Goal: Task Accomplishment & Management: Manage account settings

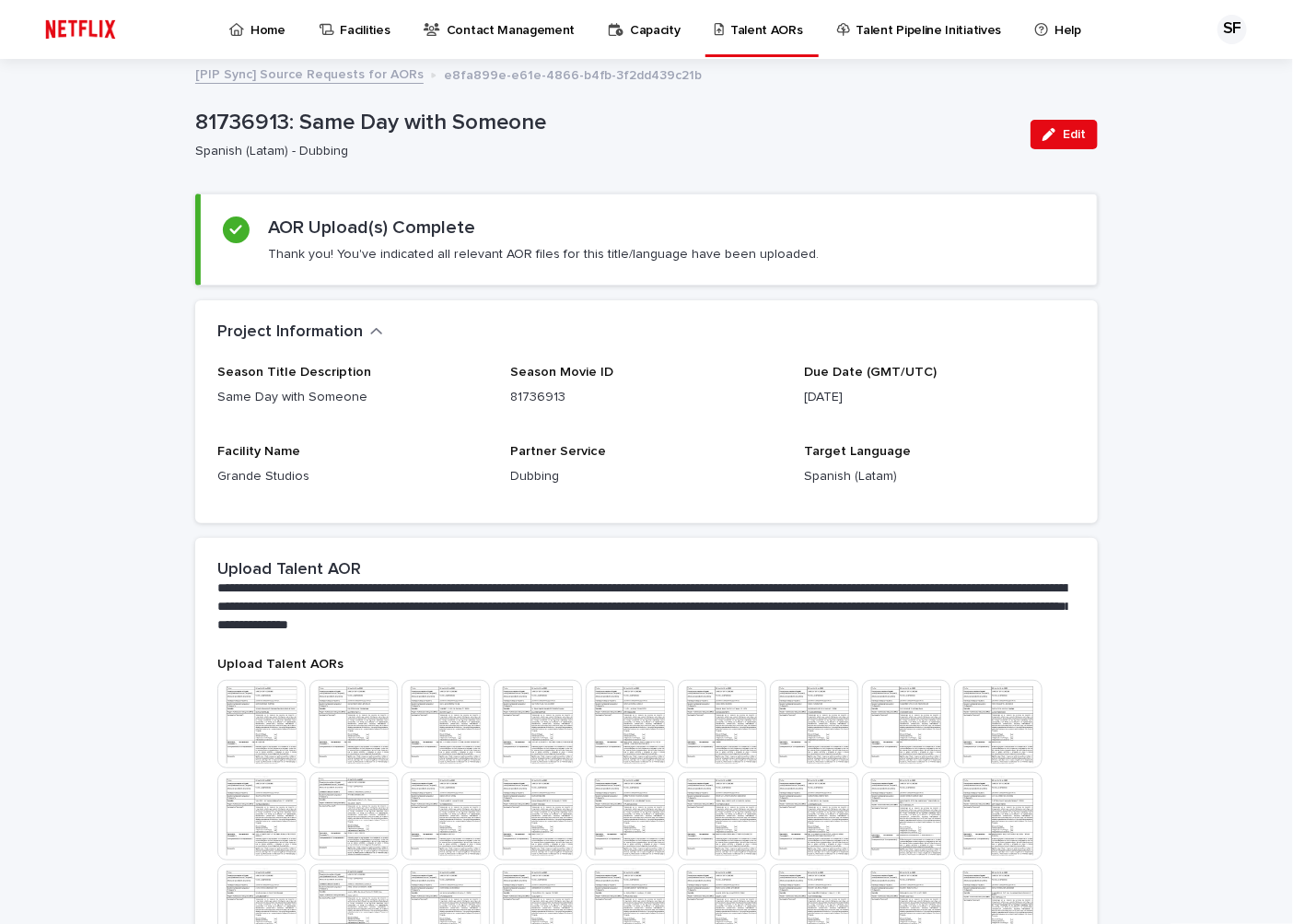
click at [280, 32] on p "Home" at bounding box center [268, 19] width 35 height 38
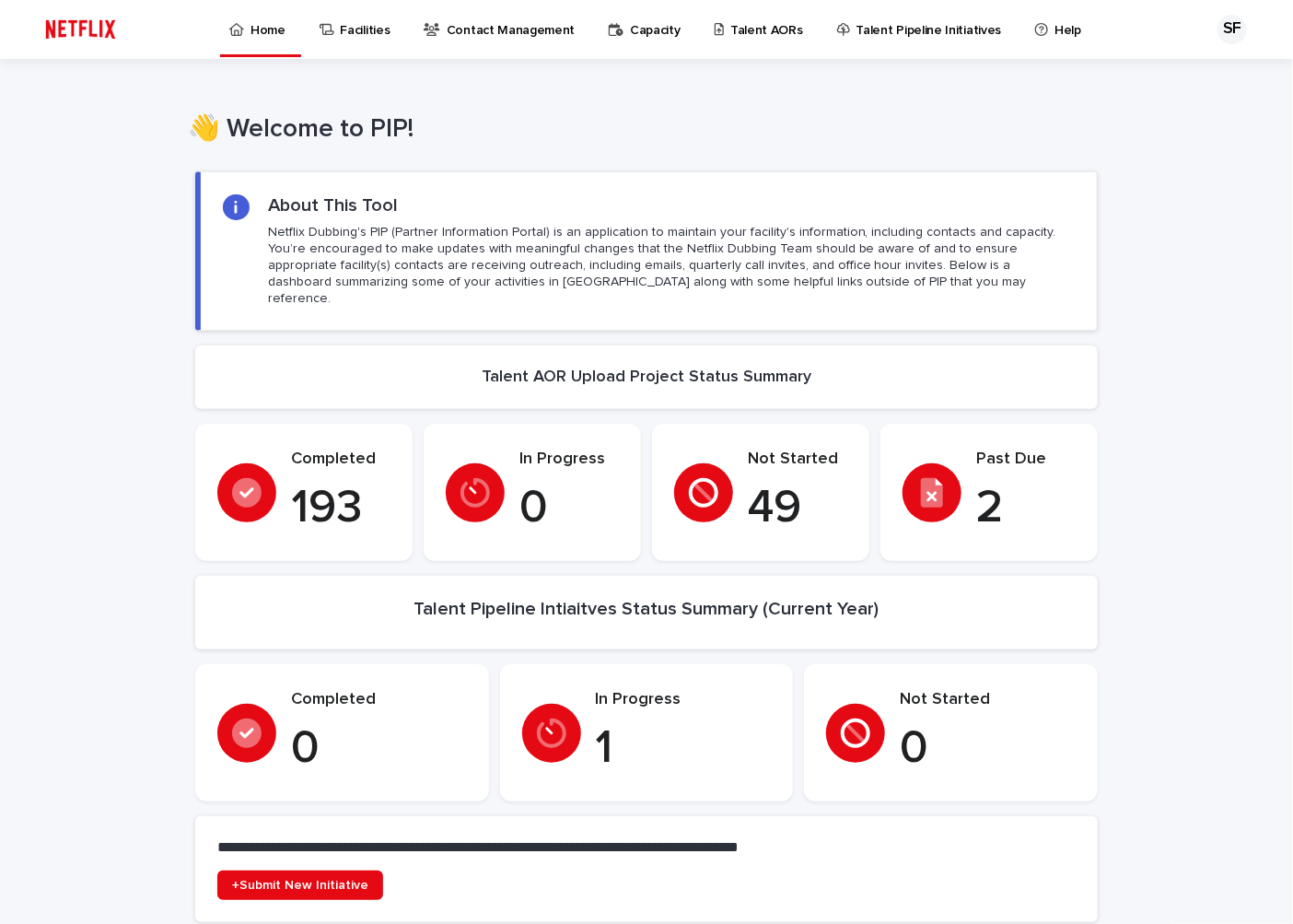
click at [753, 31] on p "Talent AORs" at bounding box center [767, 19] width 73 height 38
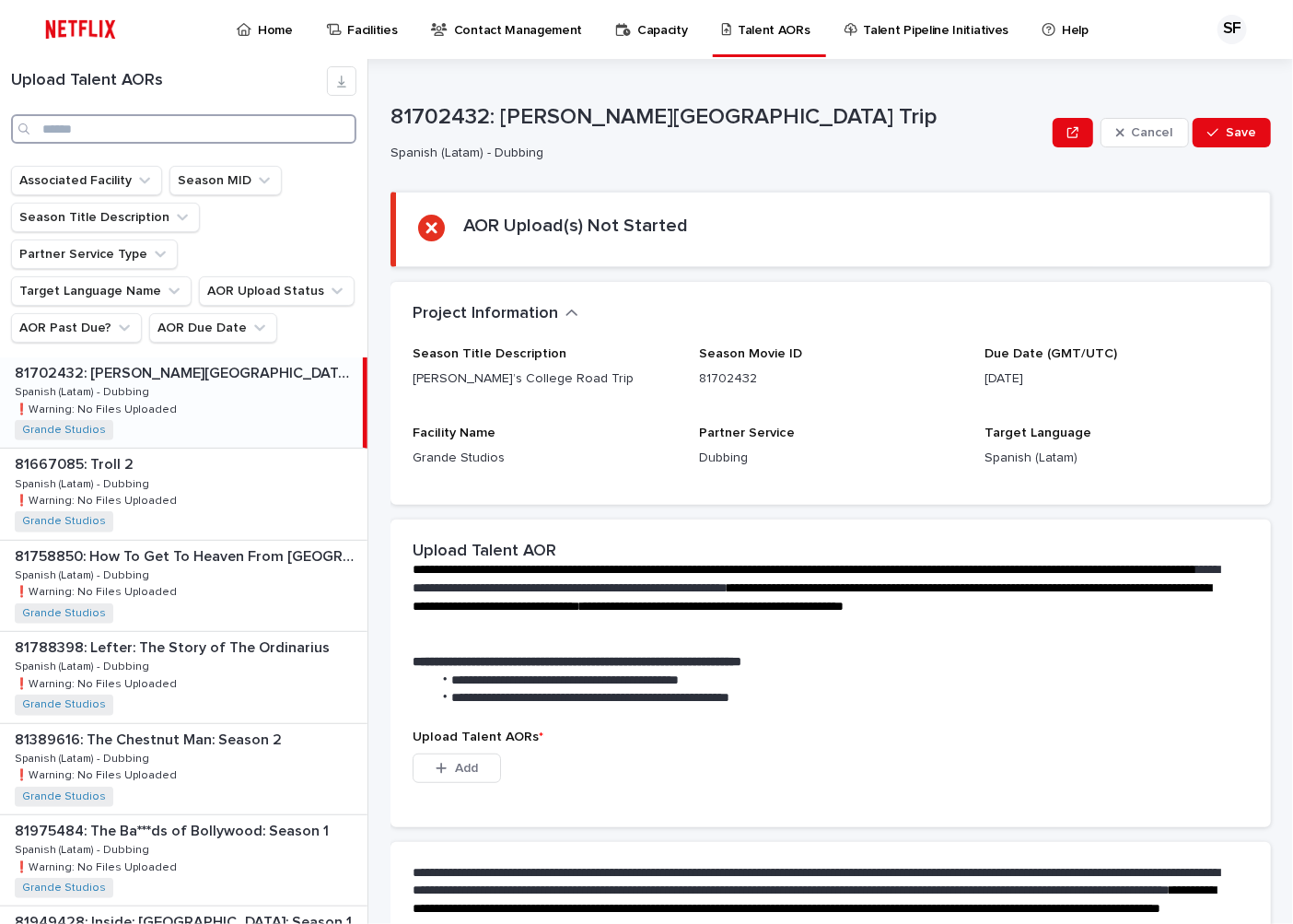
click at [103, 135] on input "Search" at bounding box center [183, 128] width 345 height 29
click at [134, 116] on input "Search" at bounding box center [183, 128] width 345 height 29
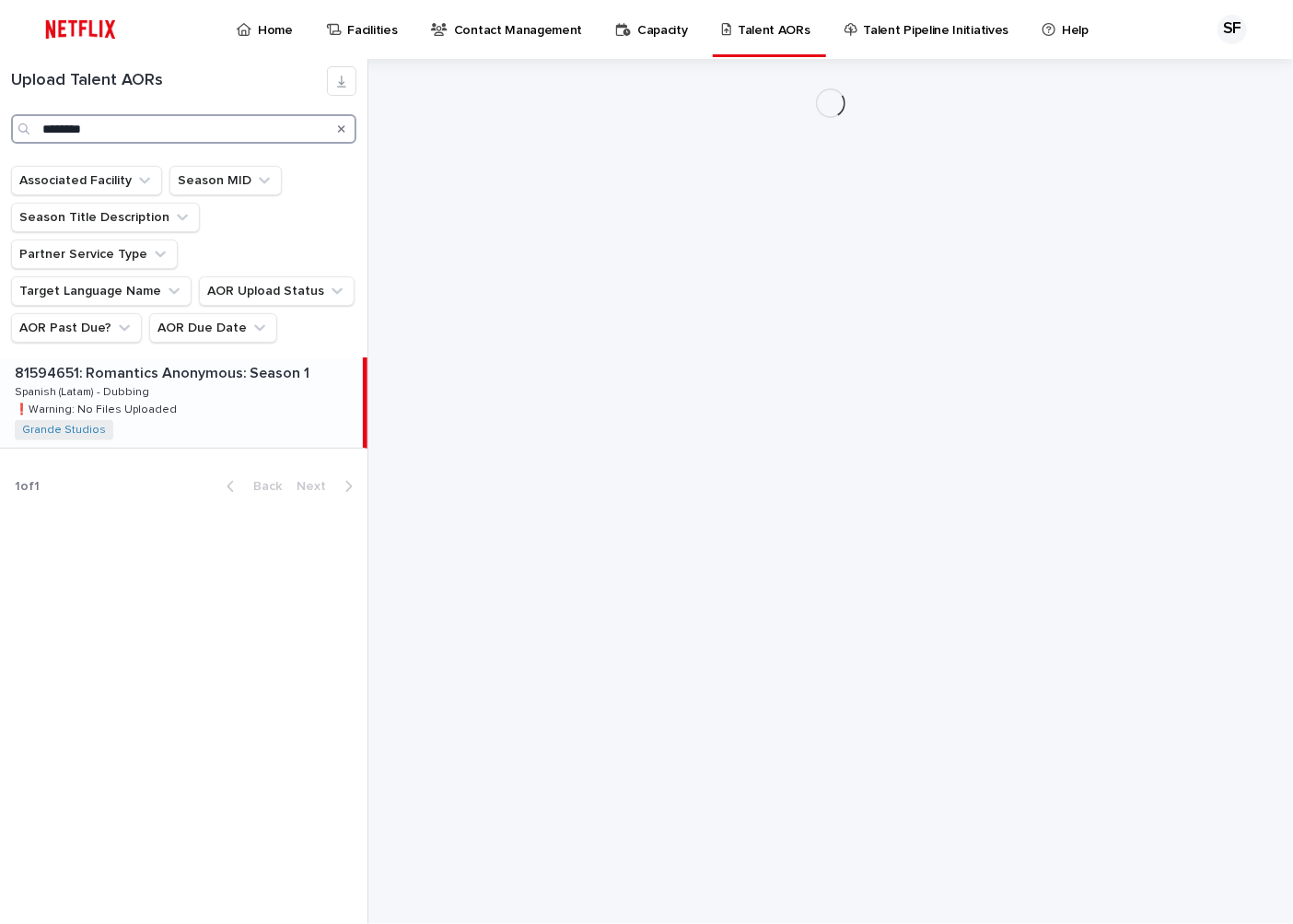
type input "********"
click at [214, 362] on div "81594651: Romantics Anonymous: Season 1 81594651: Romantics Anonymous: Season 1…" at bounding box center [181, 402] width 363 height 90
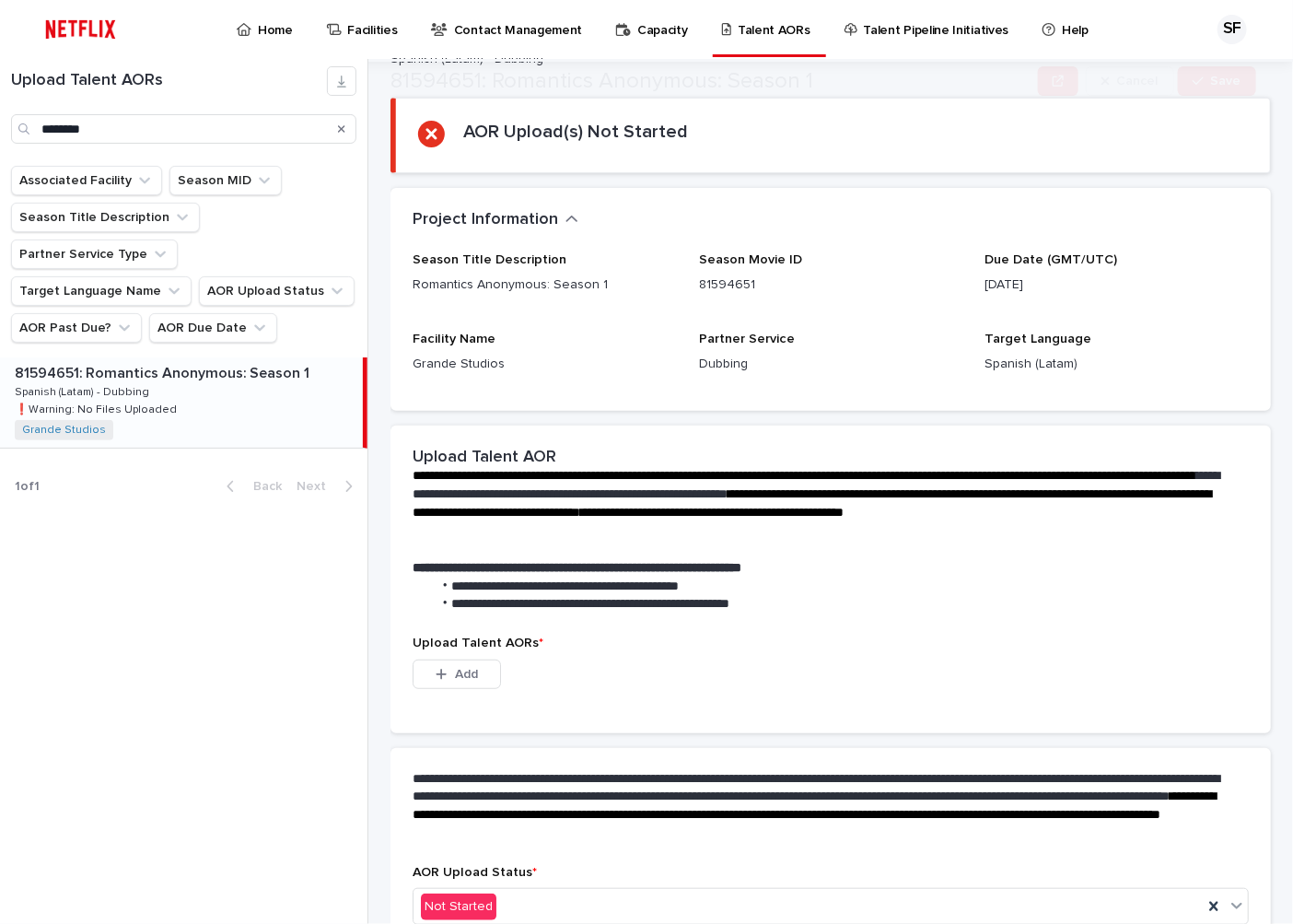
scroll to position [198, 0]
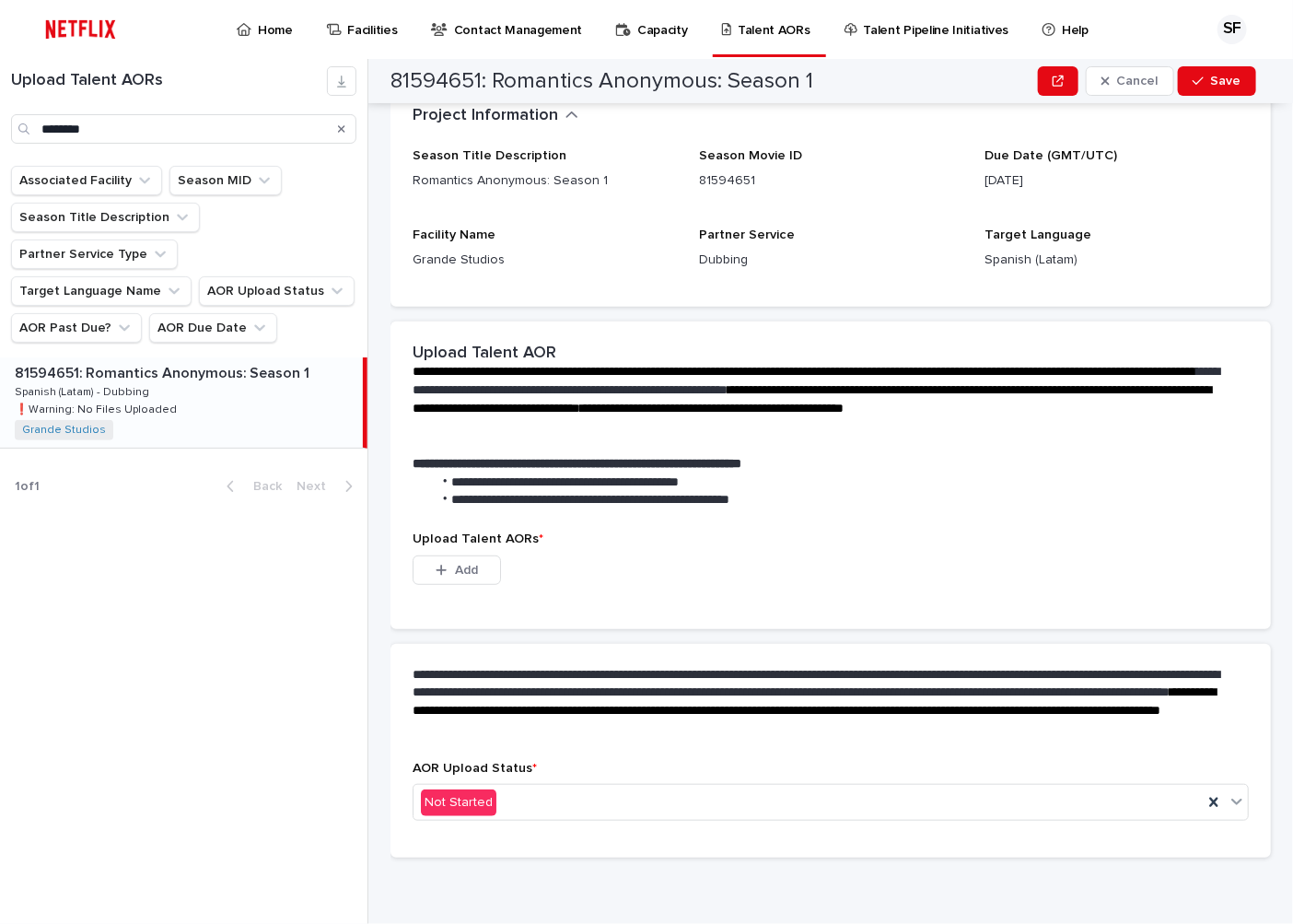
click at [578, 770] on p "AOR Upload Status *" at bounding box center [831, 769] width 837 height 16
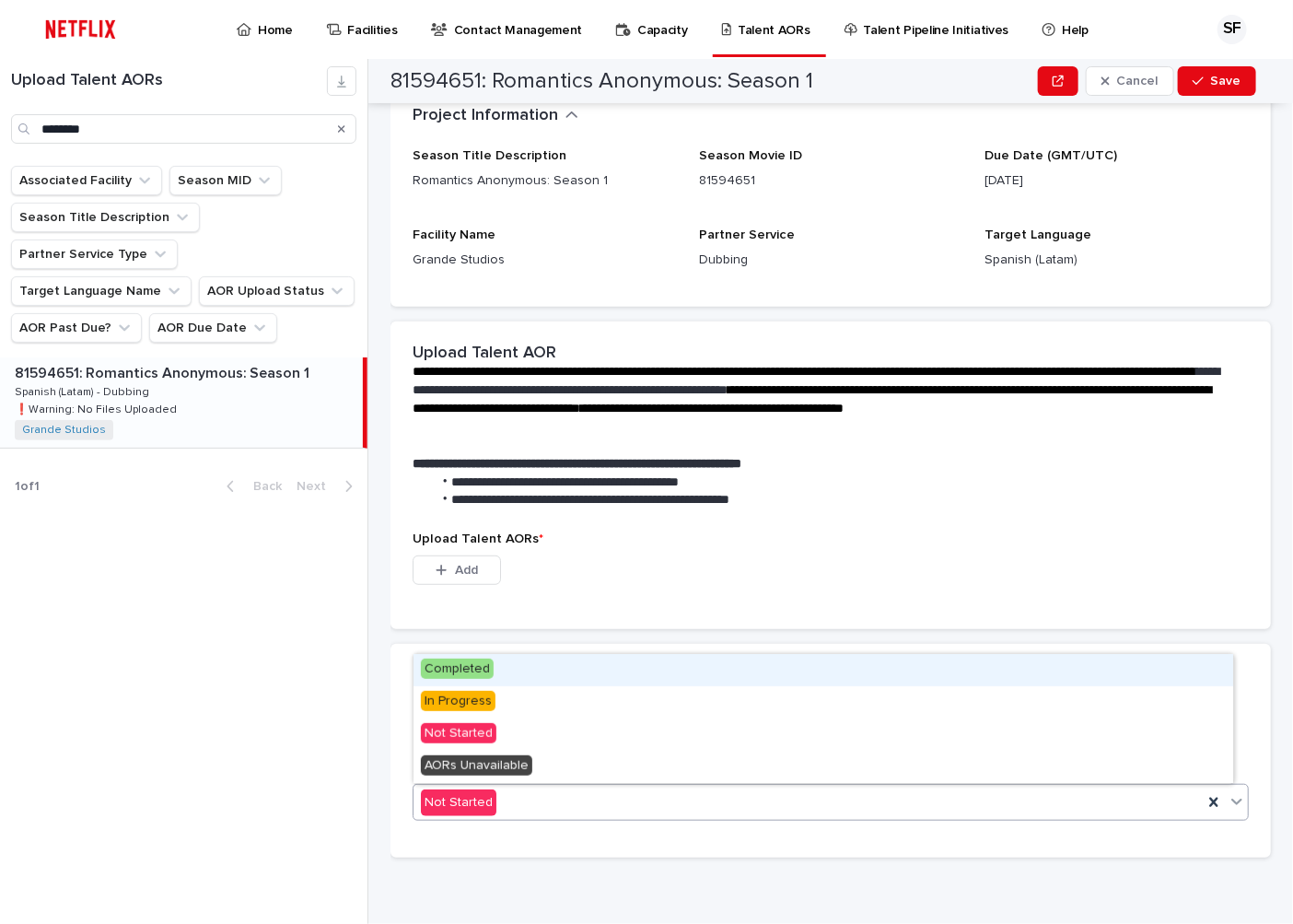
click at [595, 789] on div "Not Started" at bounding box center [808, 802] width 790 height 30
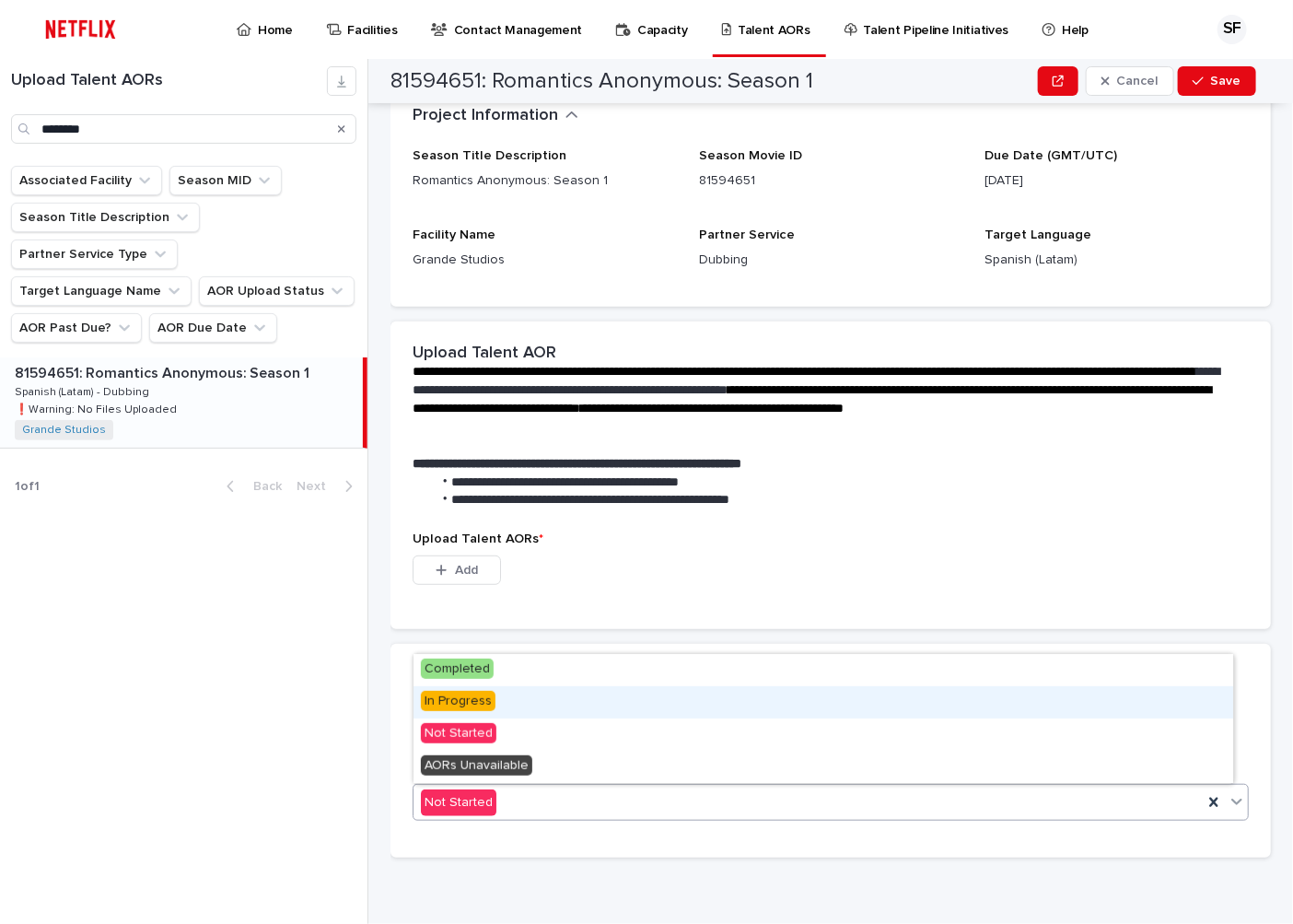
click at [565, 693] on div "In Progress" at bounding box center [824, 702] width 820 height 32
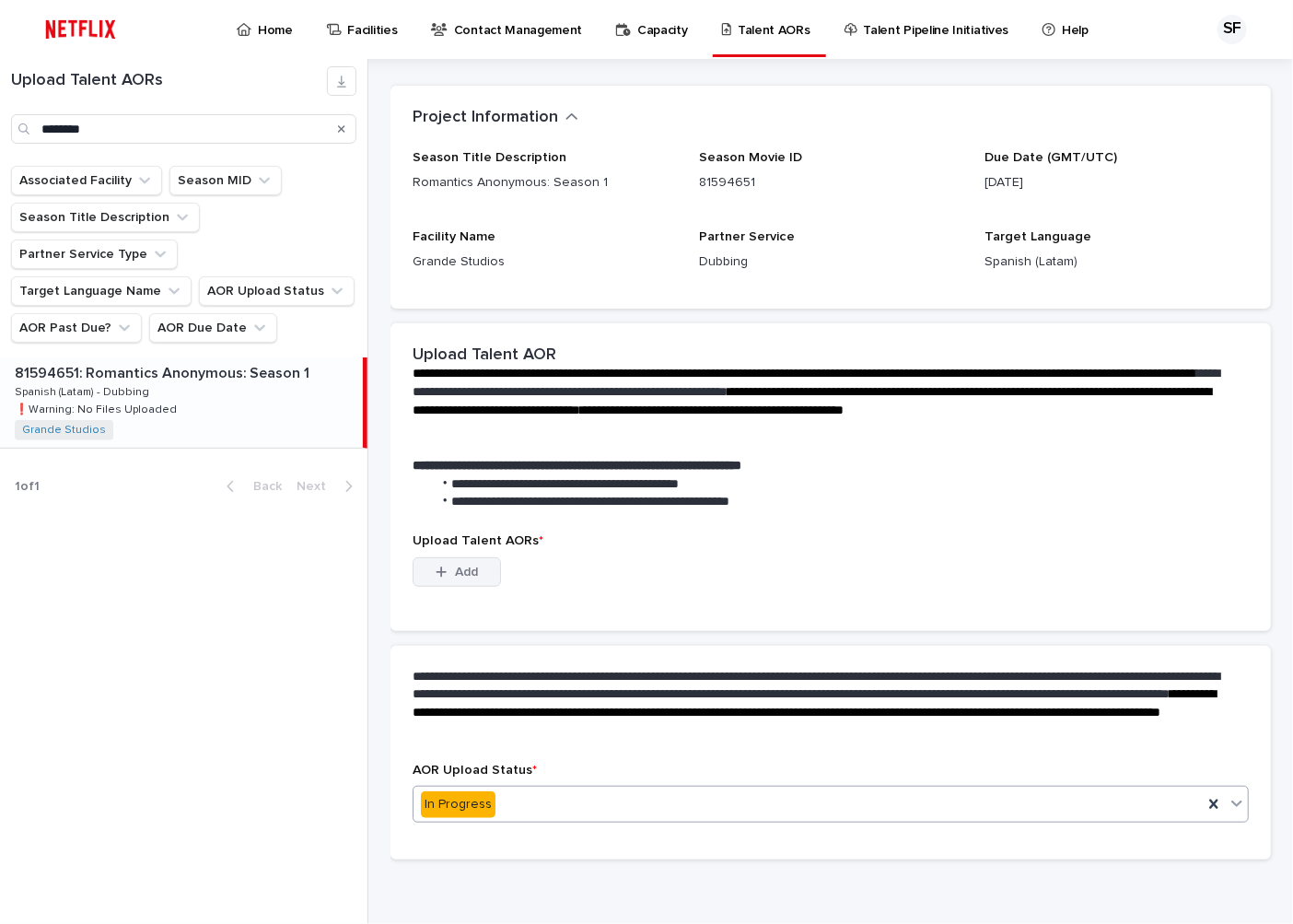
scroll to position [107, 0]
click at [437, 571] on icon "button" at bounding box center [440, 571] width 11 height 13
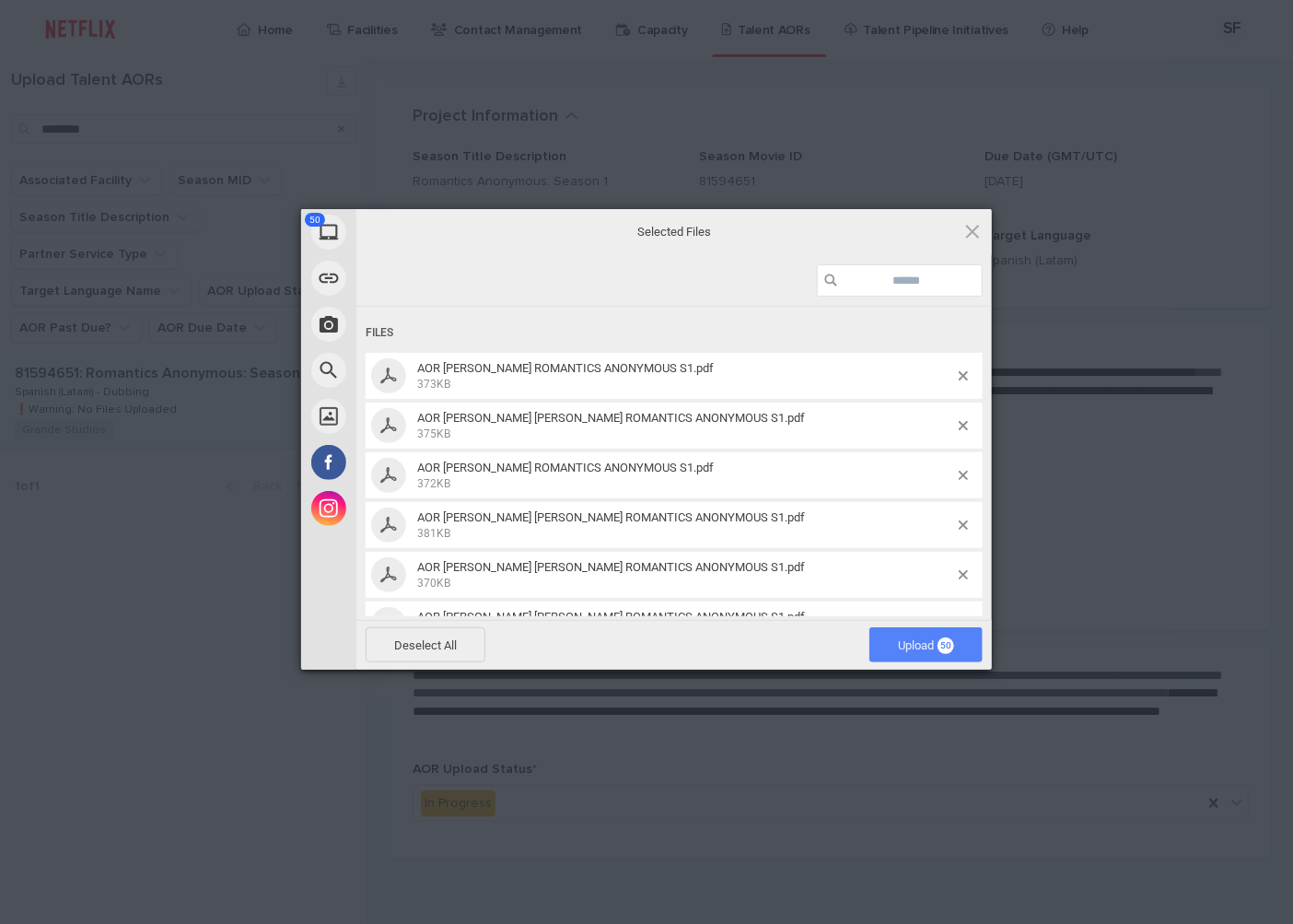
click at [900, 642] on span "Upload 50" at bounding box center [926, 645] width 56 height 14
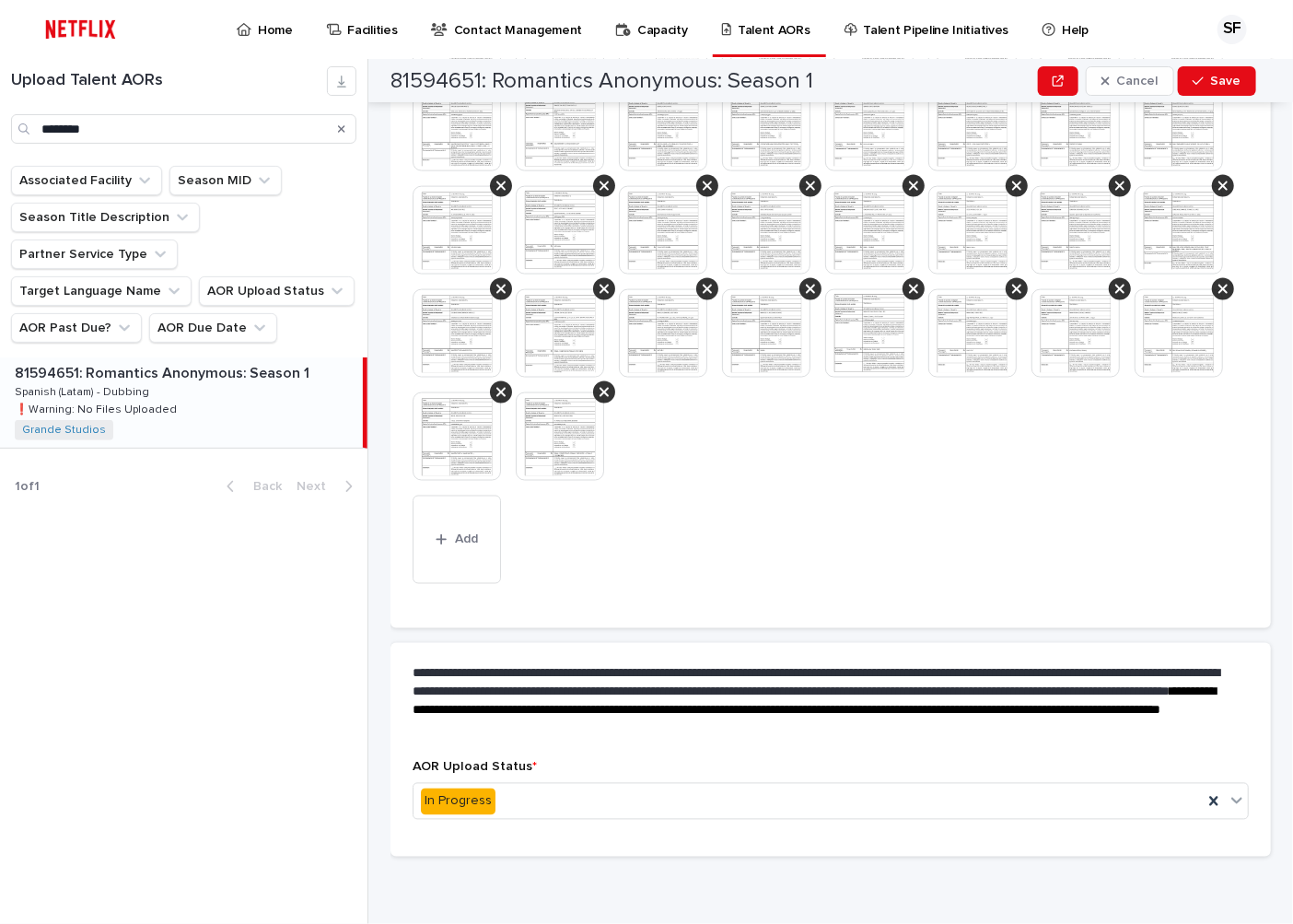
scroll to position [1099, 0]
click at [443, 550] on button "Add" at bounding box center [457, 539] width 88 height 88
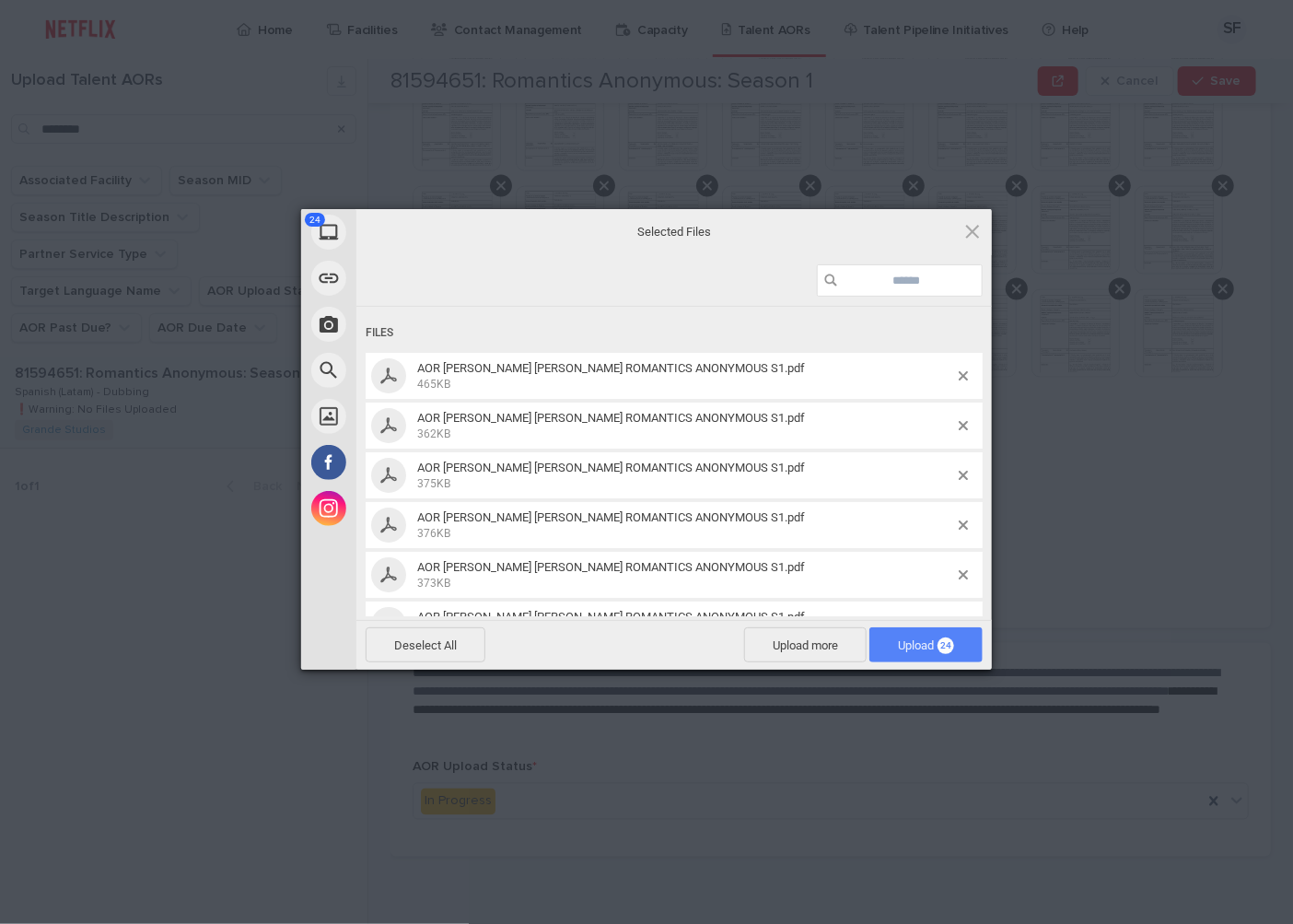
click at [900, 637] on span "Upload 24" at bounding box center [926, 645] width 114 height 35
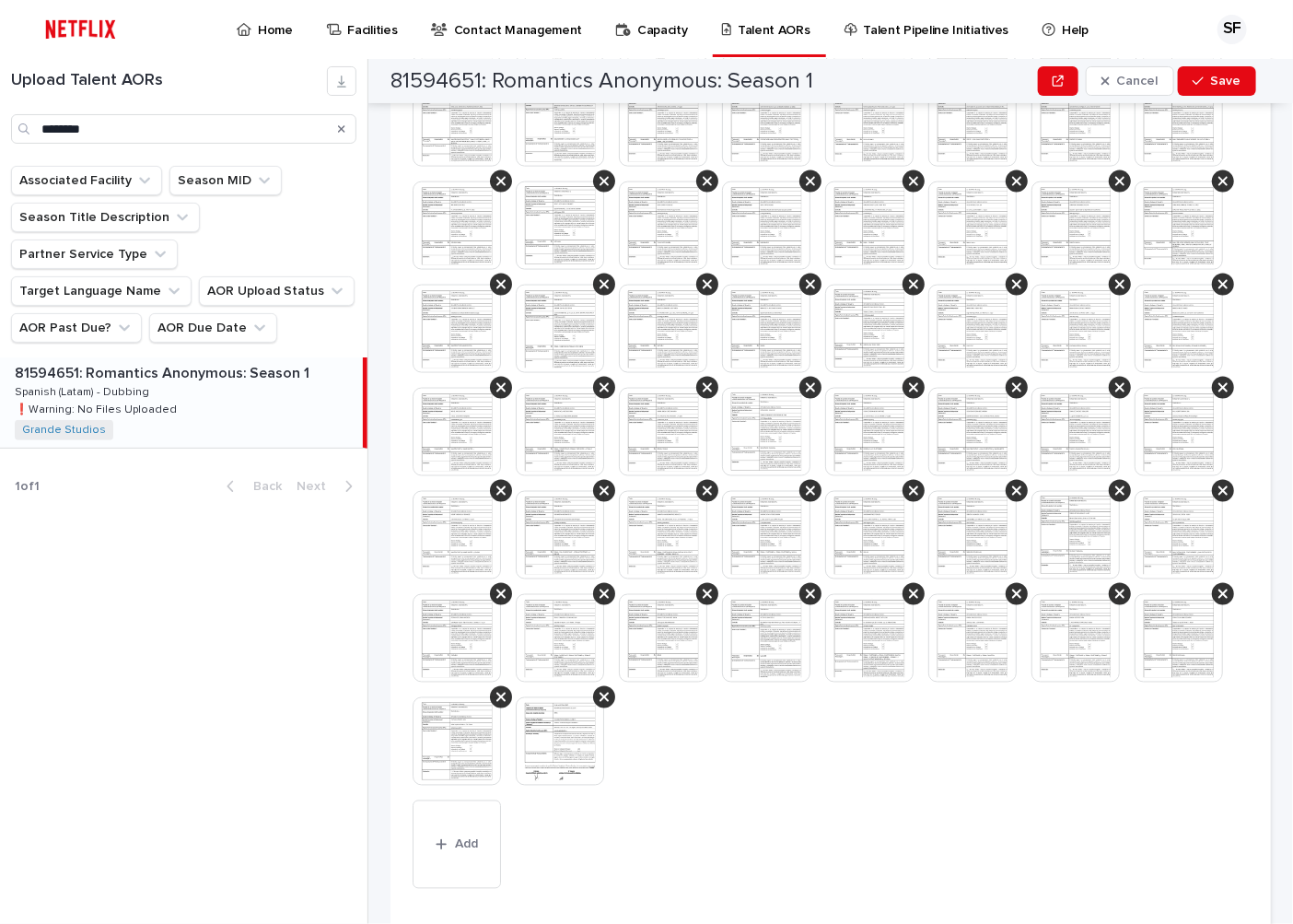
scroll to position [1408, 0]
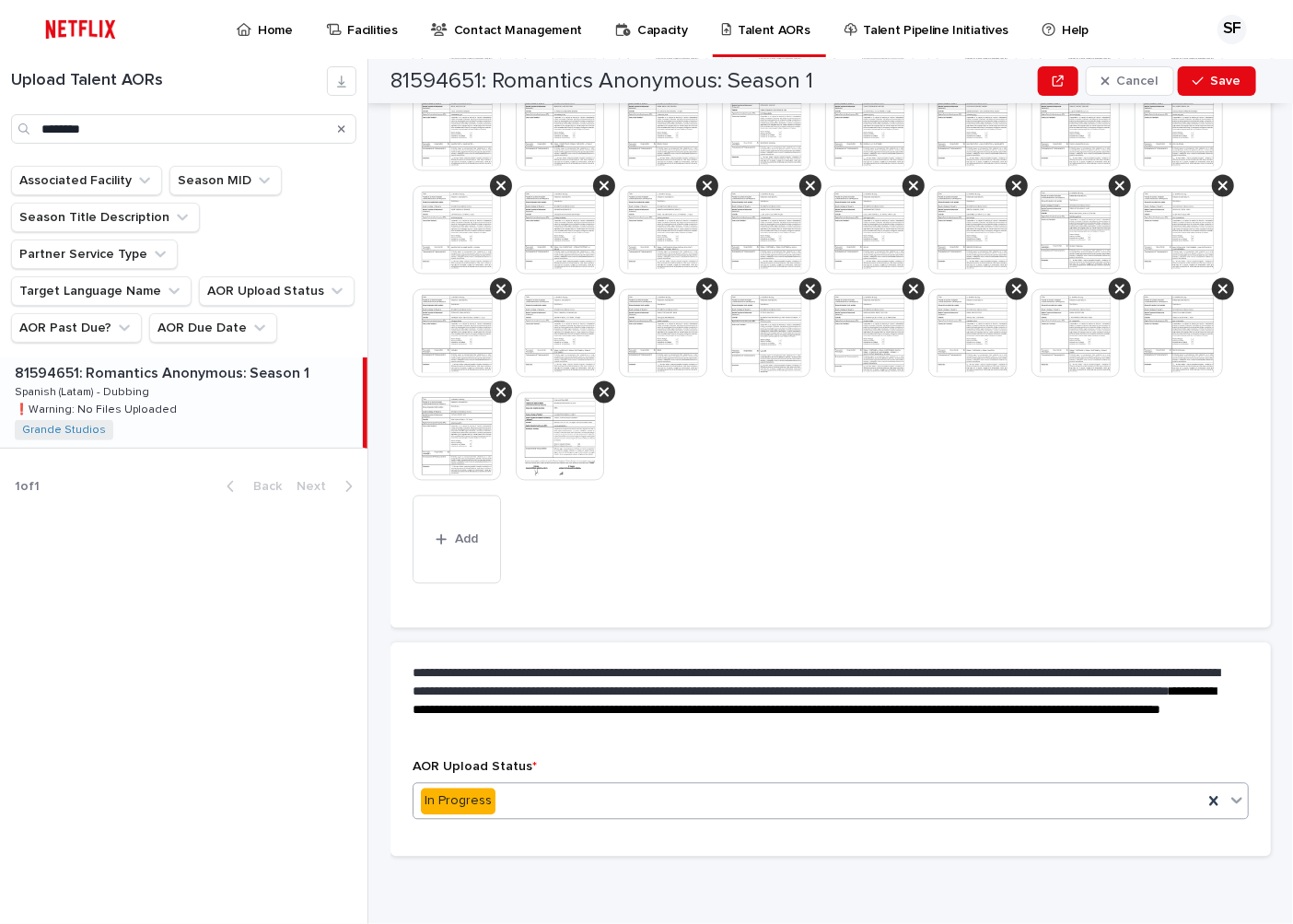
click at [506, 803] on div "In Progress" at bounding box center [808, 801] width 790 height 30
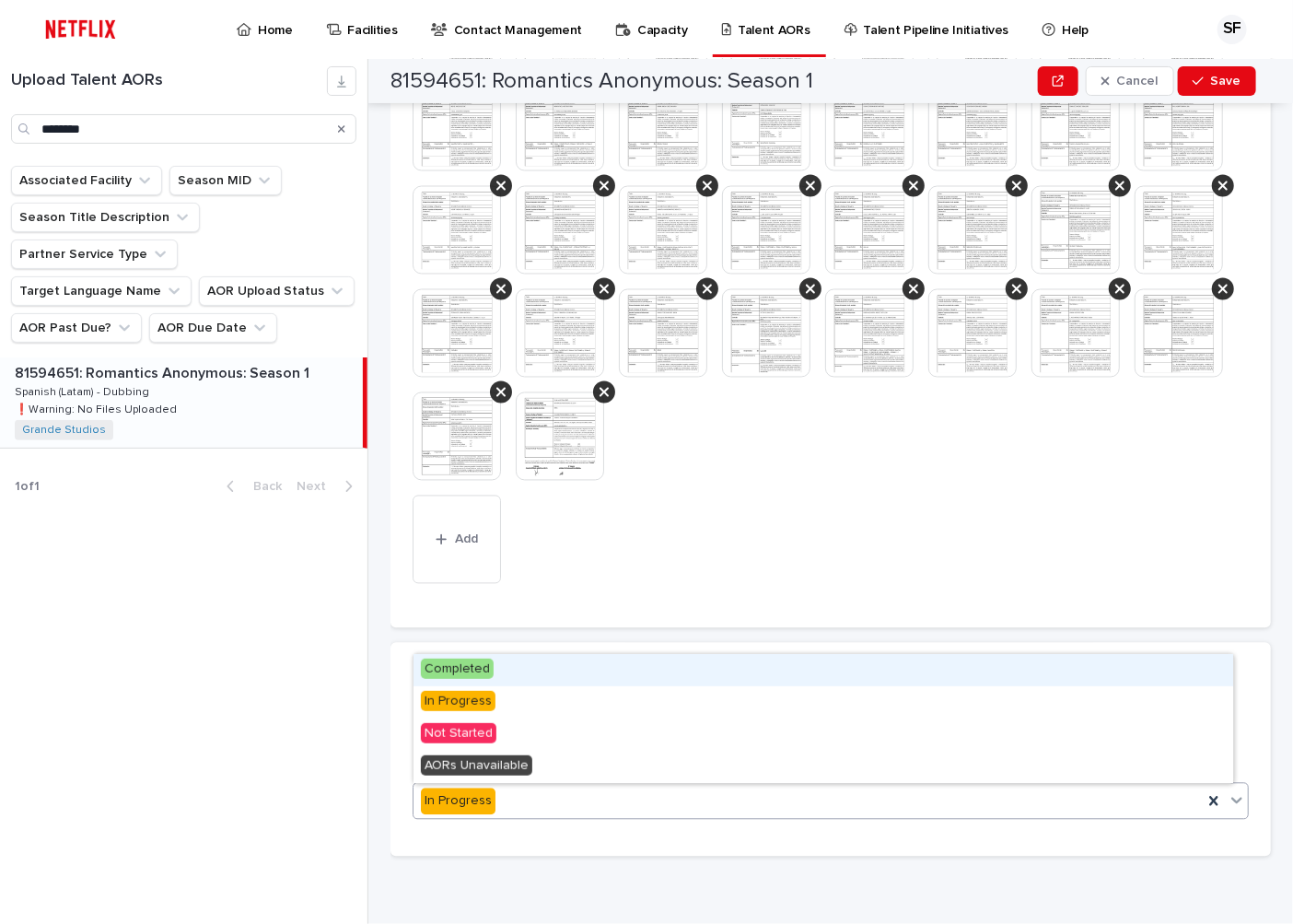
click at [463, 659] on span "Completed" at bounding box center [457, 668] width 73 height 21
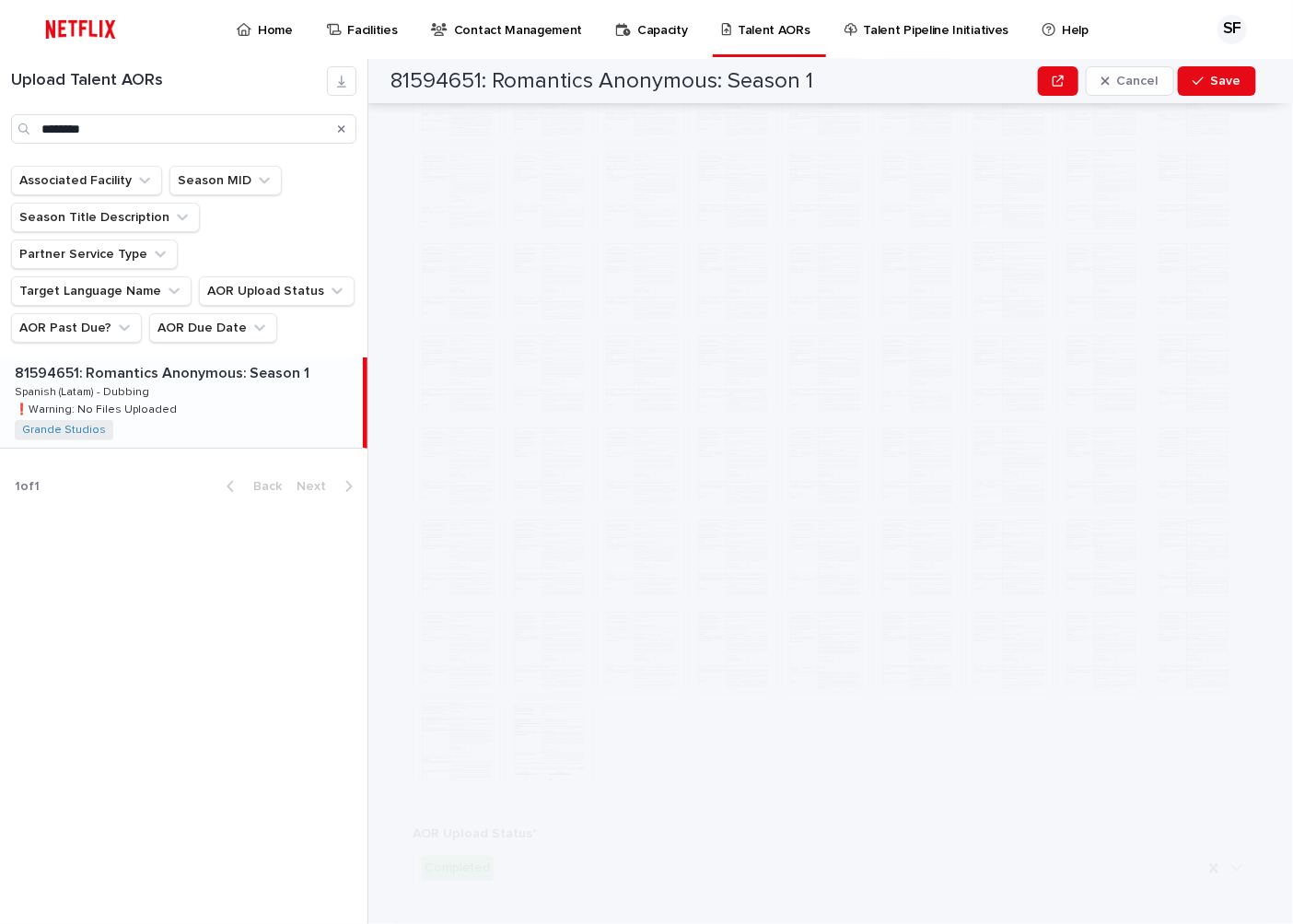
scroll to position [0, 0]
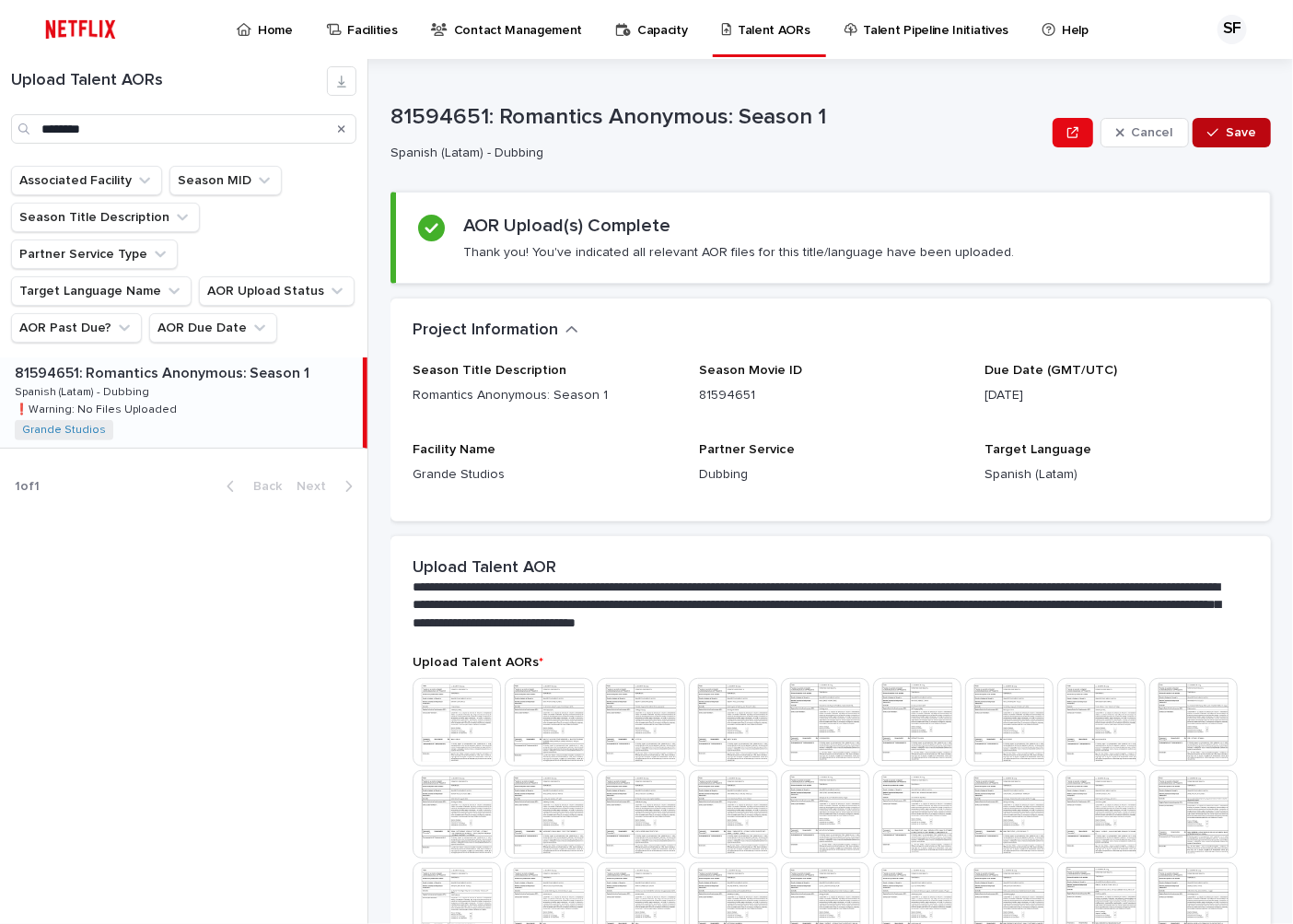
click at [1213, 141] on button "Save" at bounding box center [1232, 132] width 78 height 29
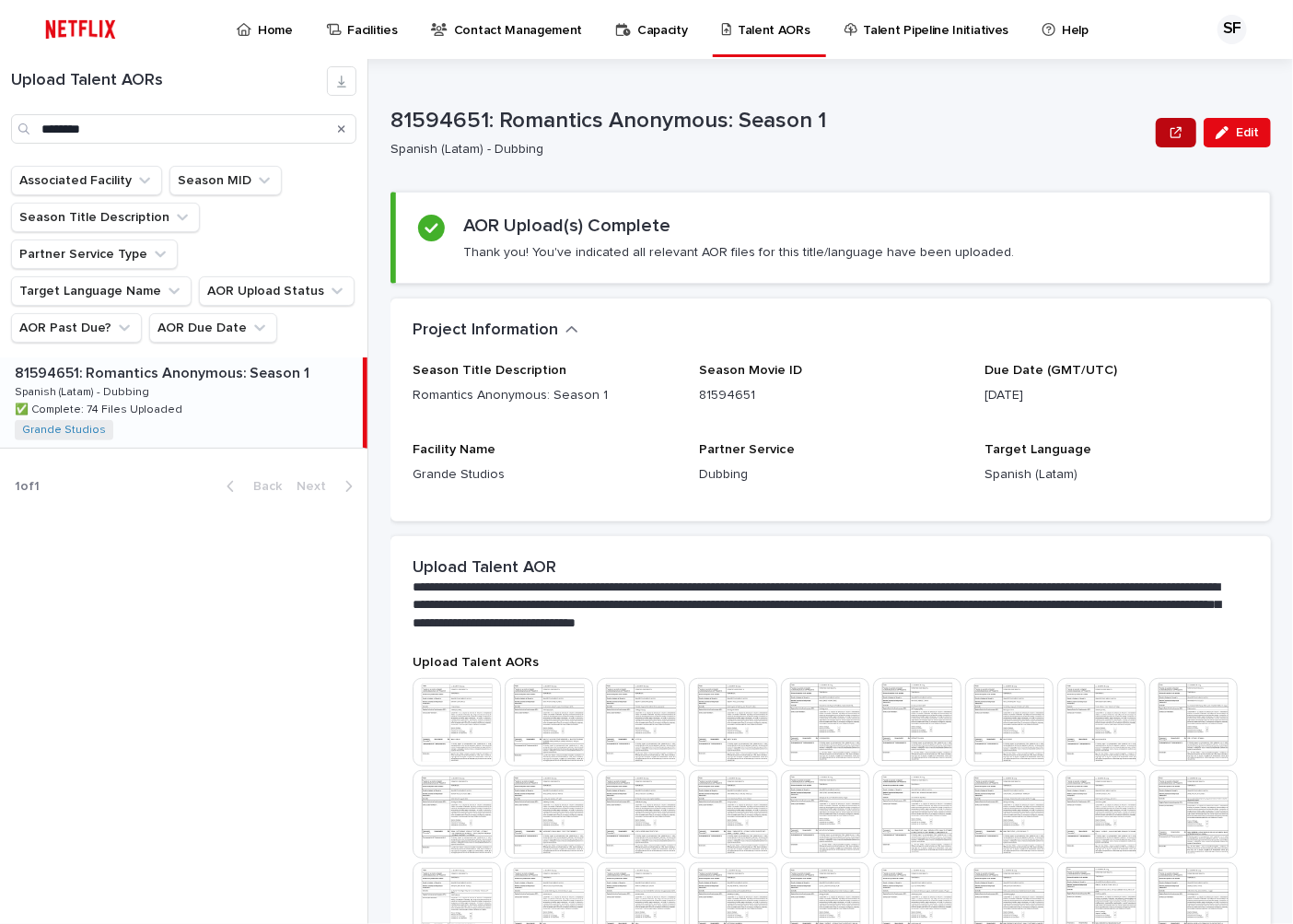
click at [1157, 130] on button "button" at bounding box center [1176, 132] width 40 height 29
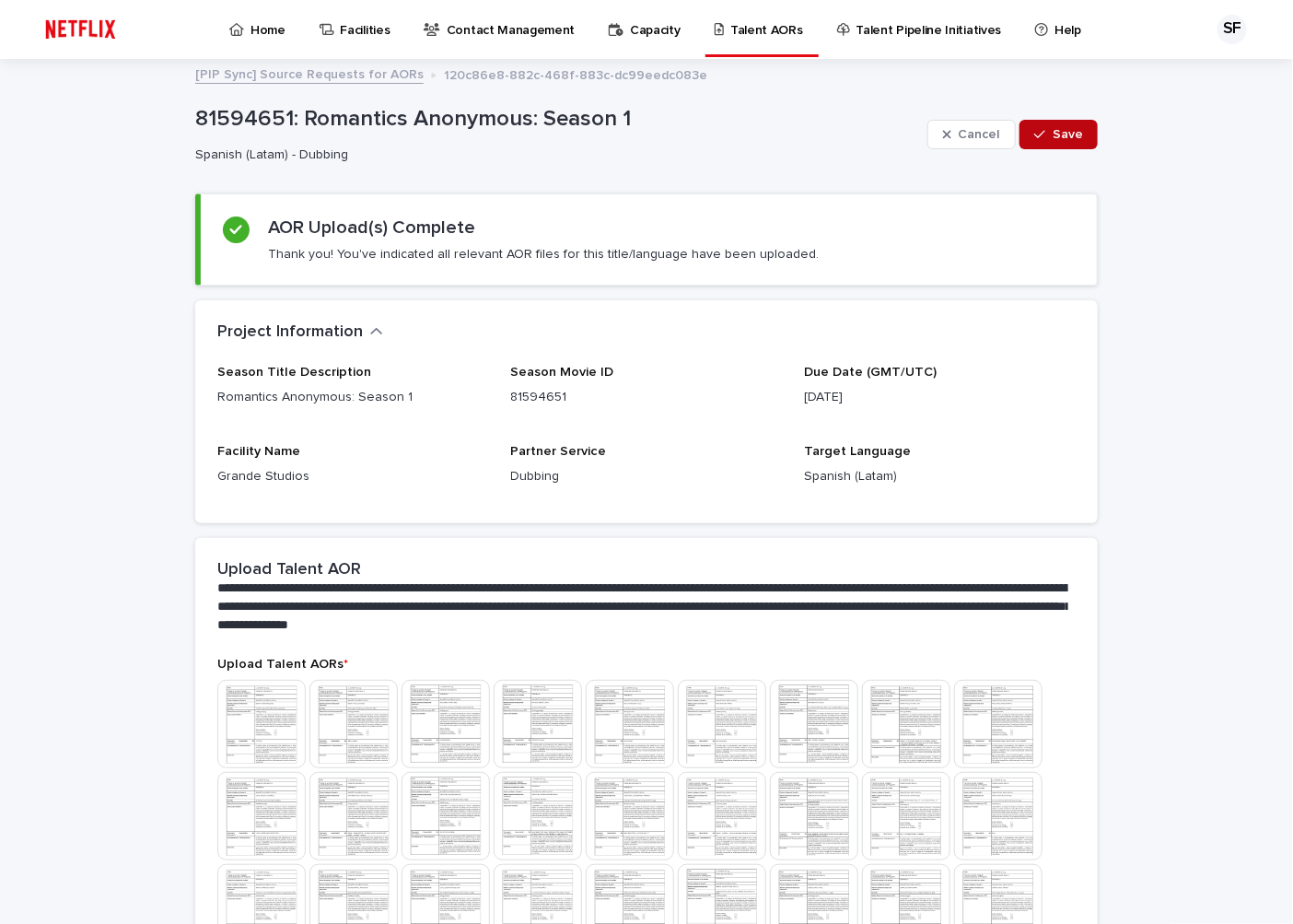
click at [1057, 138] on span "Save" at bounding box center [1067, 134] width 30 height 13
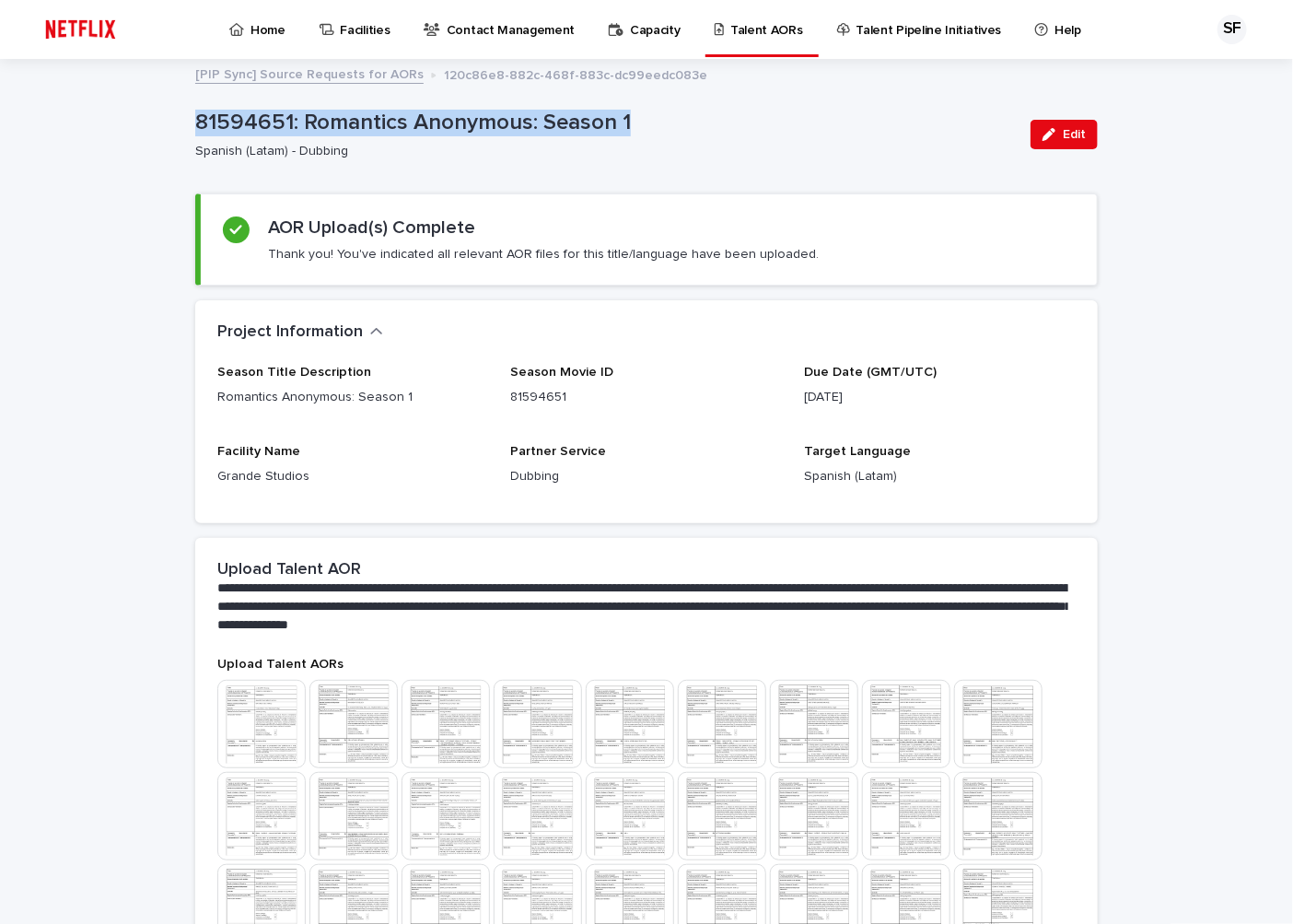
drag, startPoint x: 643, startPoint y: 115, endPoint x: 131, endPoint y: 128, distance: 512.2
click at [131, 128] on div "**********" at bounding box center [646, 940] width 1293 height 1759
copy p "81594651: Romantics Anonymous: Season 1"
click at [1046, 138] on icon "button" at bounding box center [1049, 134] width 13 height 13
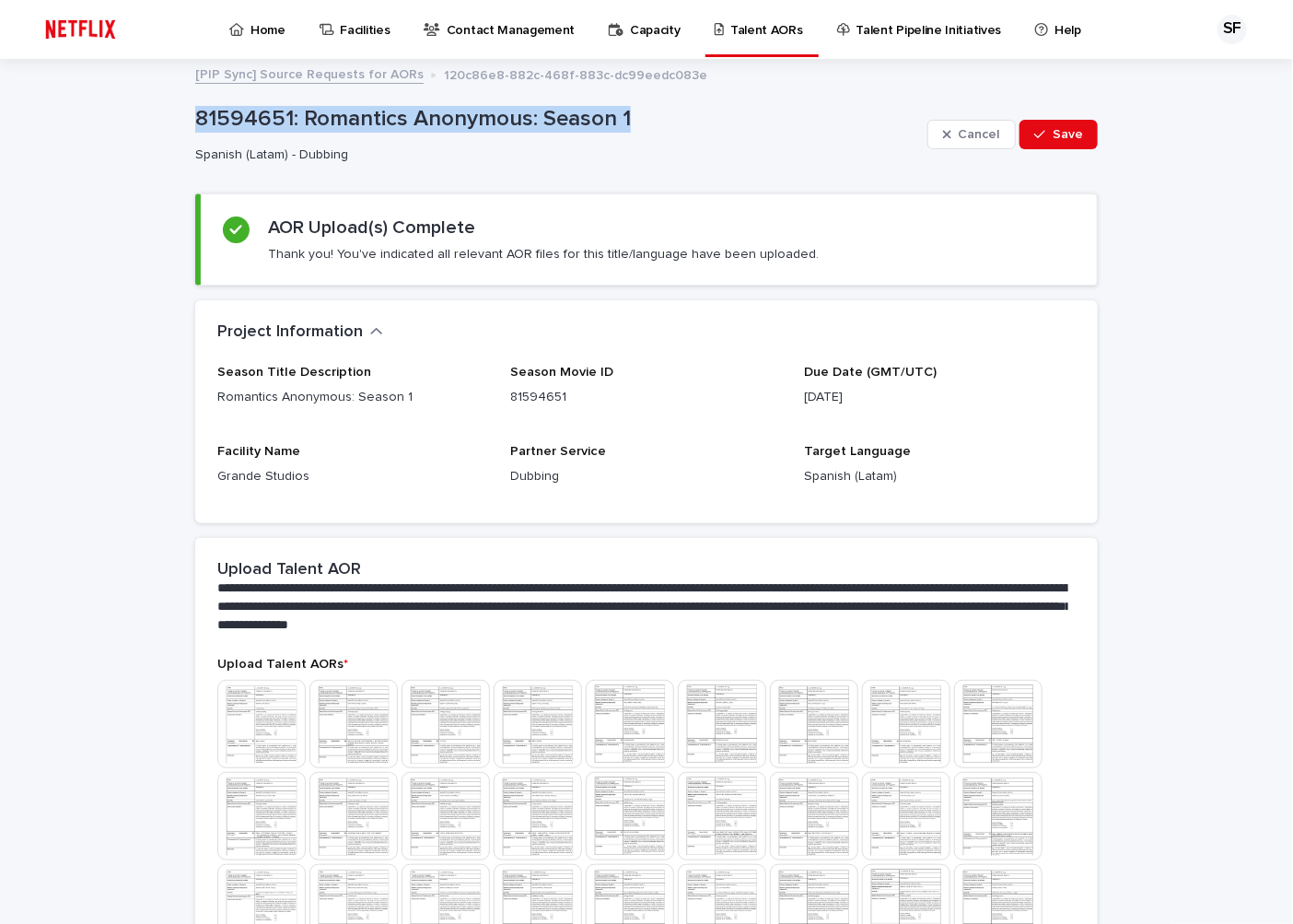
click at [730, 111] on p "81594651: Romantics Anonymous: Season 1" at bounding box center [557, 119] width 725 height 26
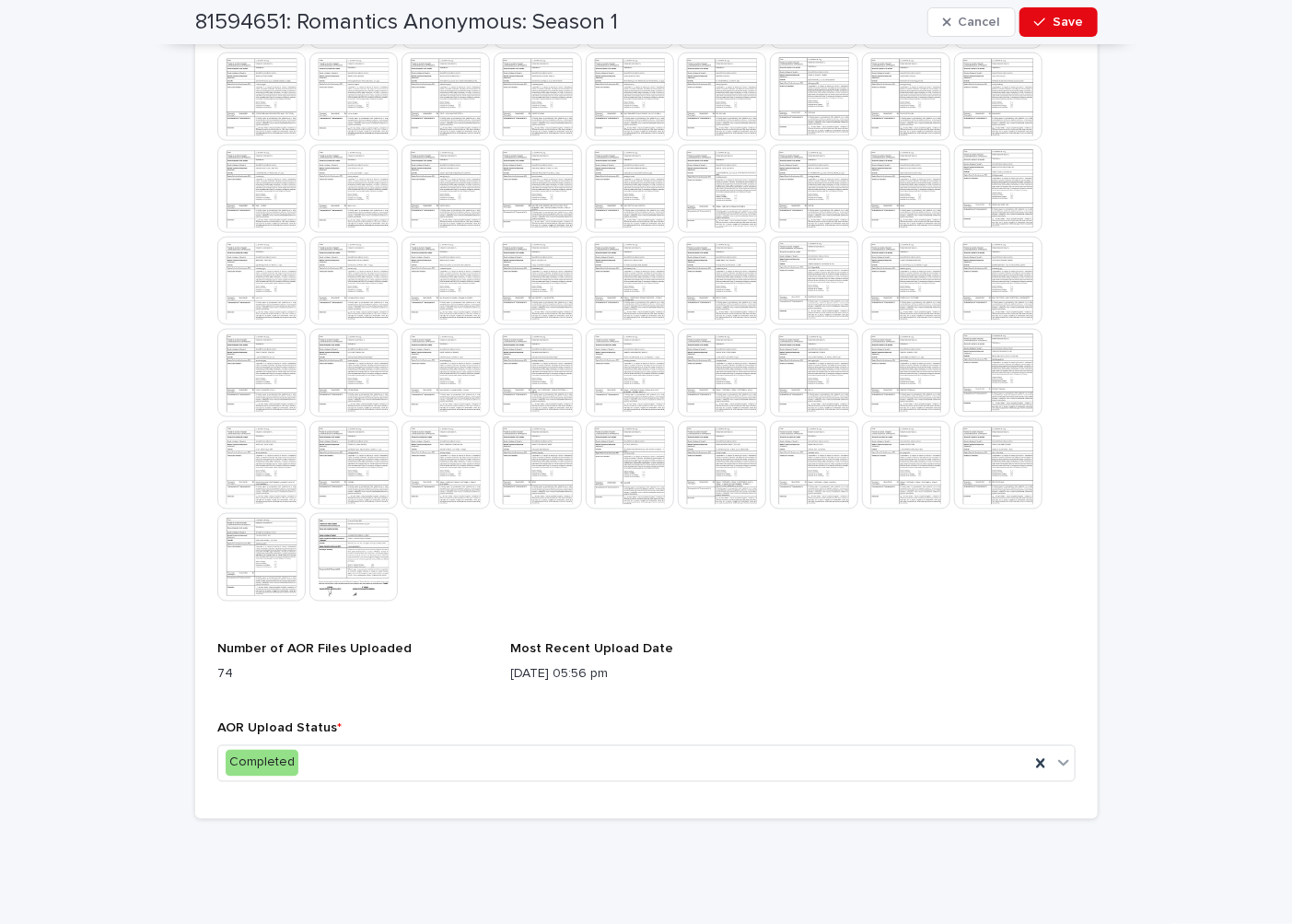
scroll to position [904, 0]
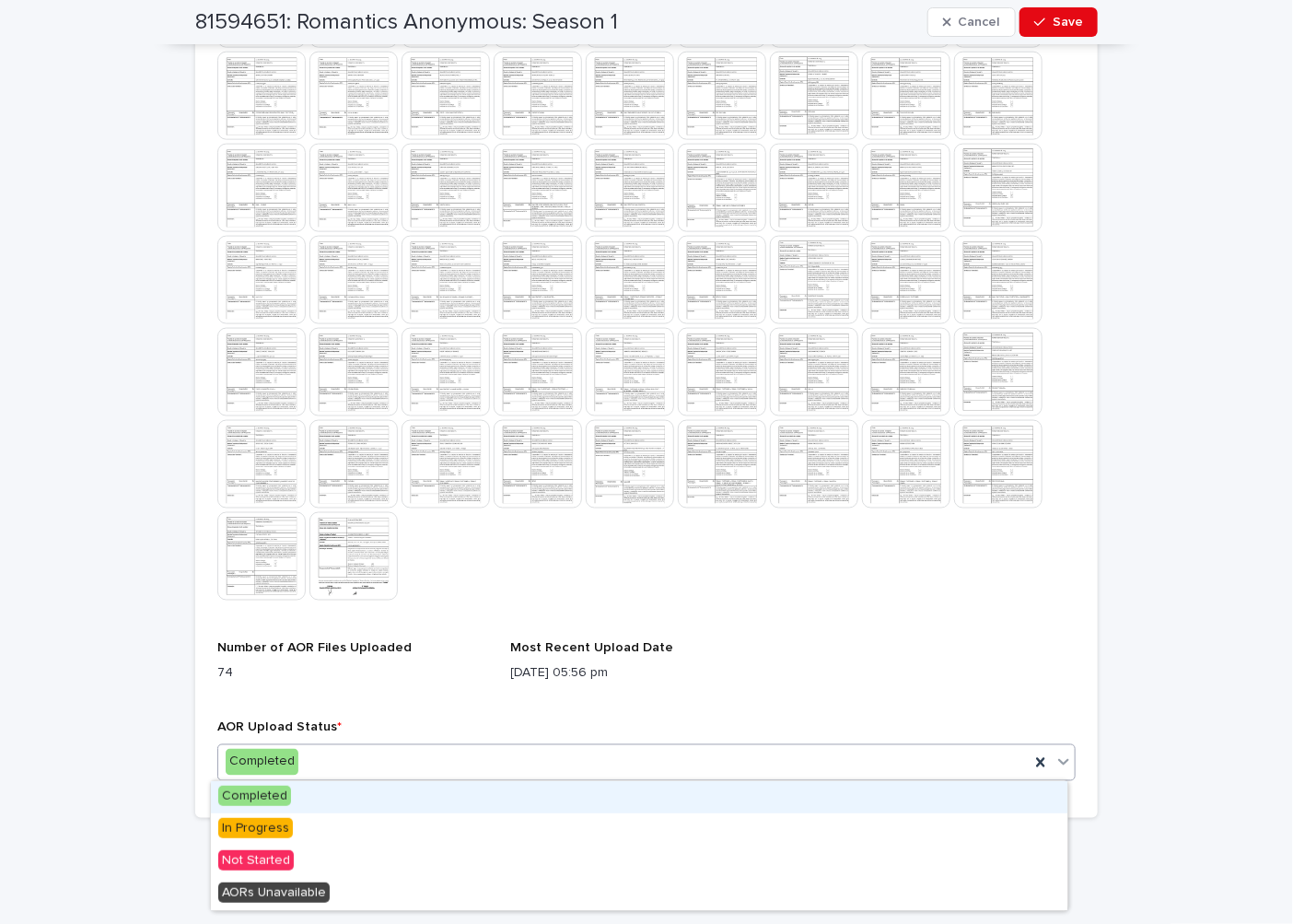
click at [332, 751] on div "Completed" at bounding box center [624, 762] width 811 height 30
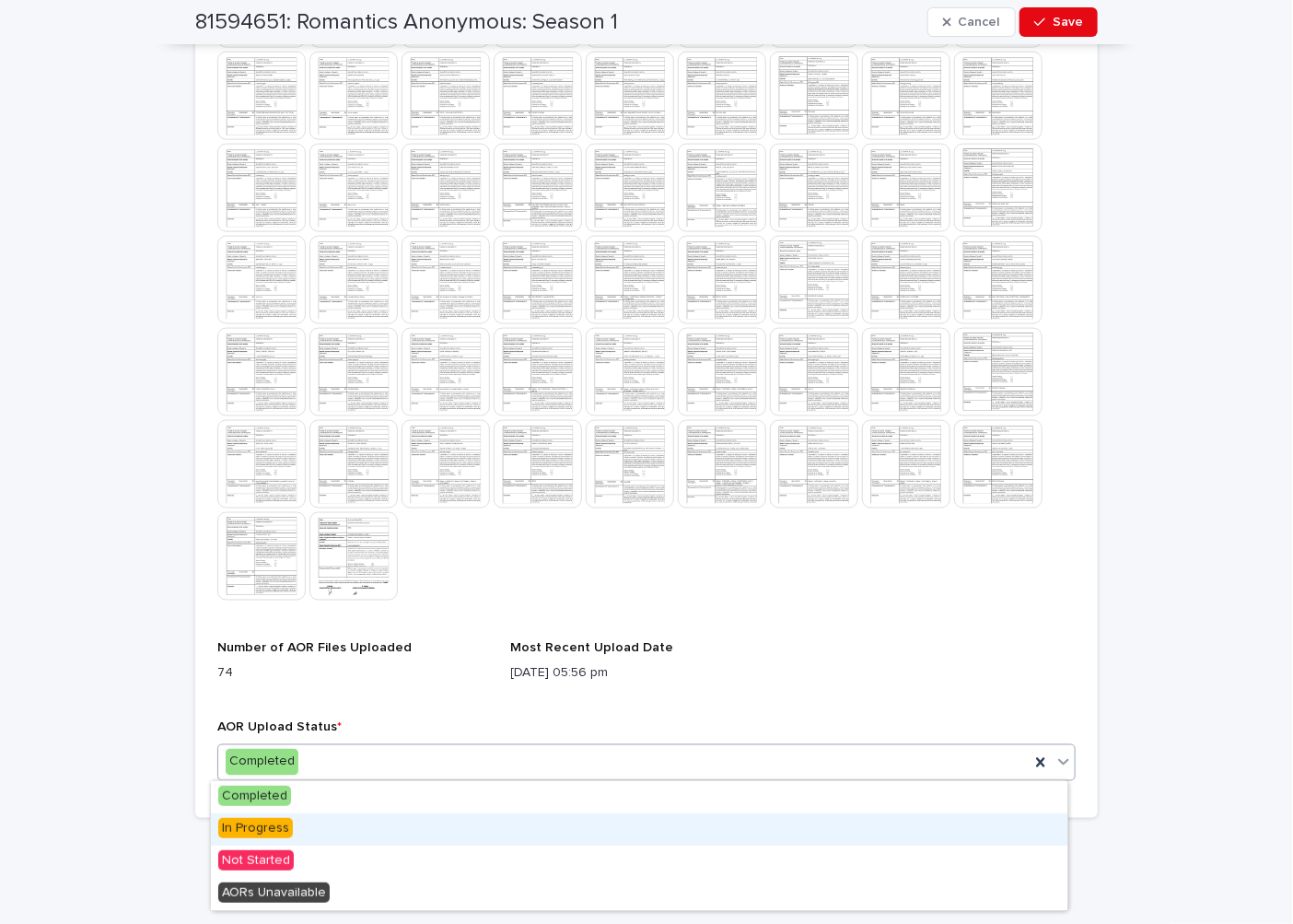
drag, startPoint x: 344, startPoint y: 812, endPoint x: 369, endPoint y: 817, distance: 25.5
click at [369, 820] on div "In Progress" at bounding box center [639, 829] width 856 height 32
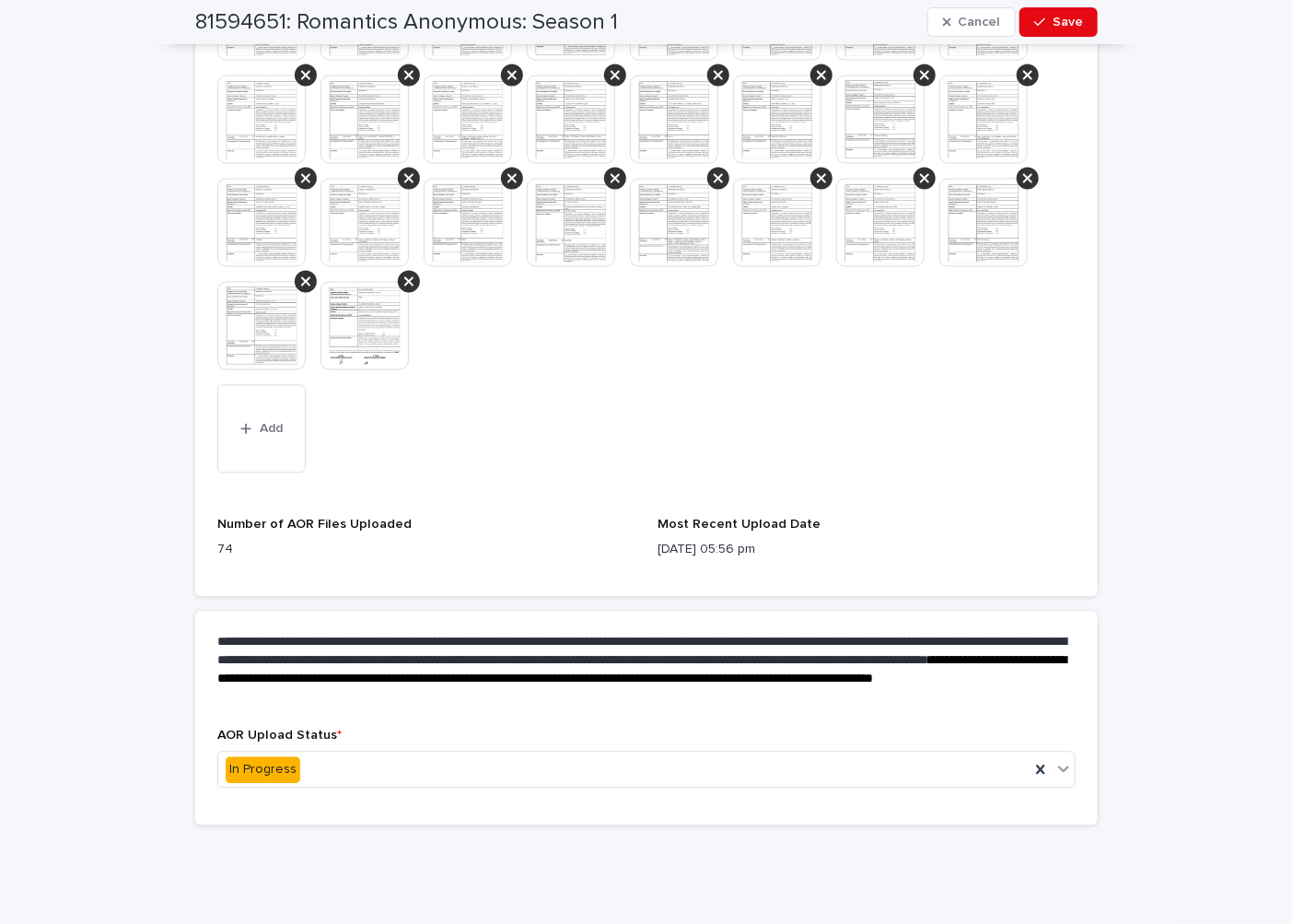
scroll to position [1408, 0]
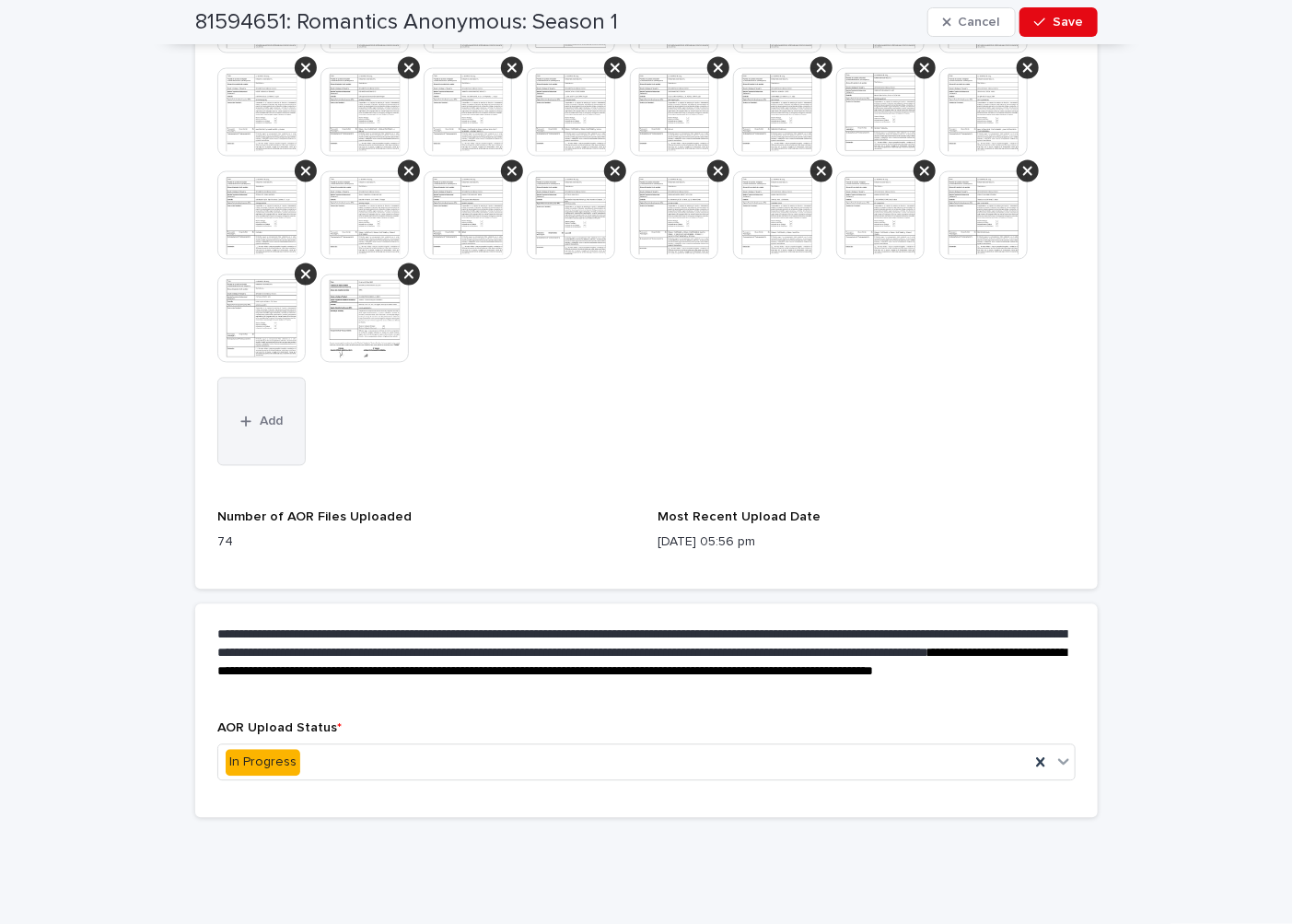
click at [246, 427] on button "Add" at bounding box center [262, 422] width 88 height 88
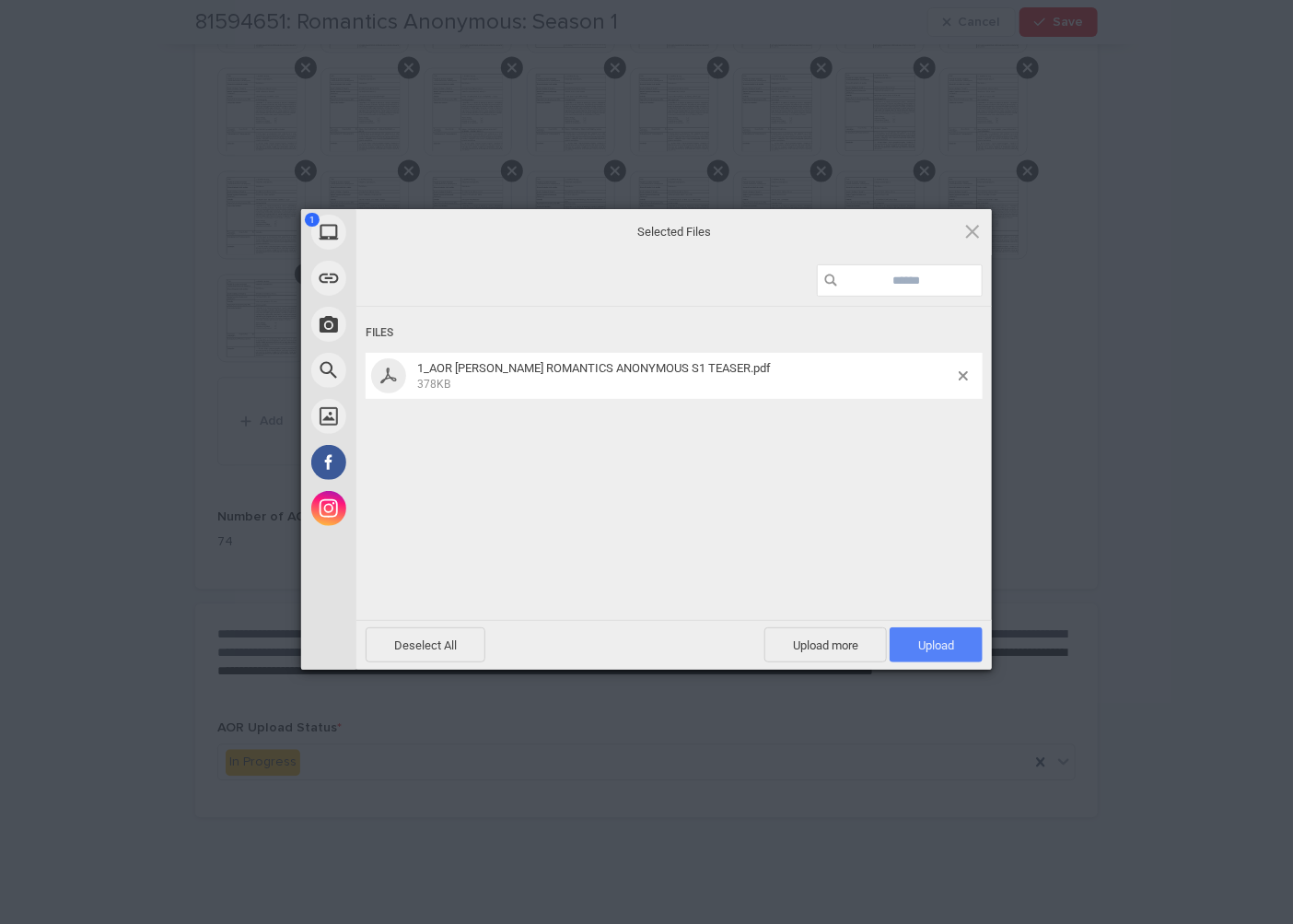
click at [950, 640] on span "Upload 1" at bounding box center [936, 645] width 36 height 14
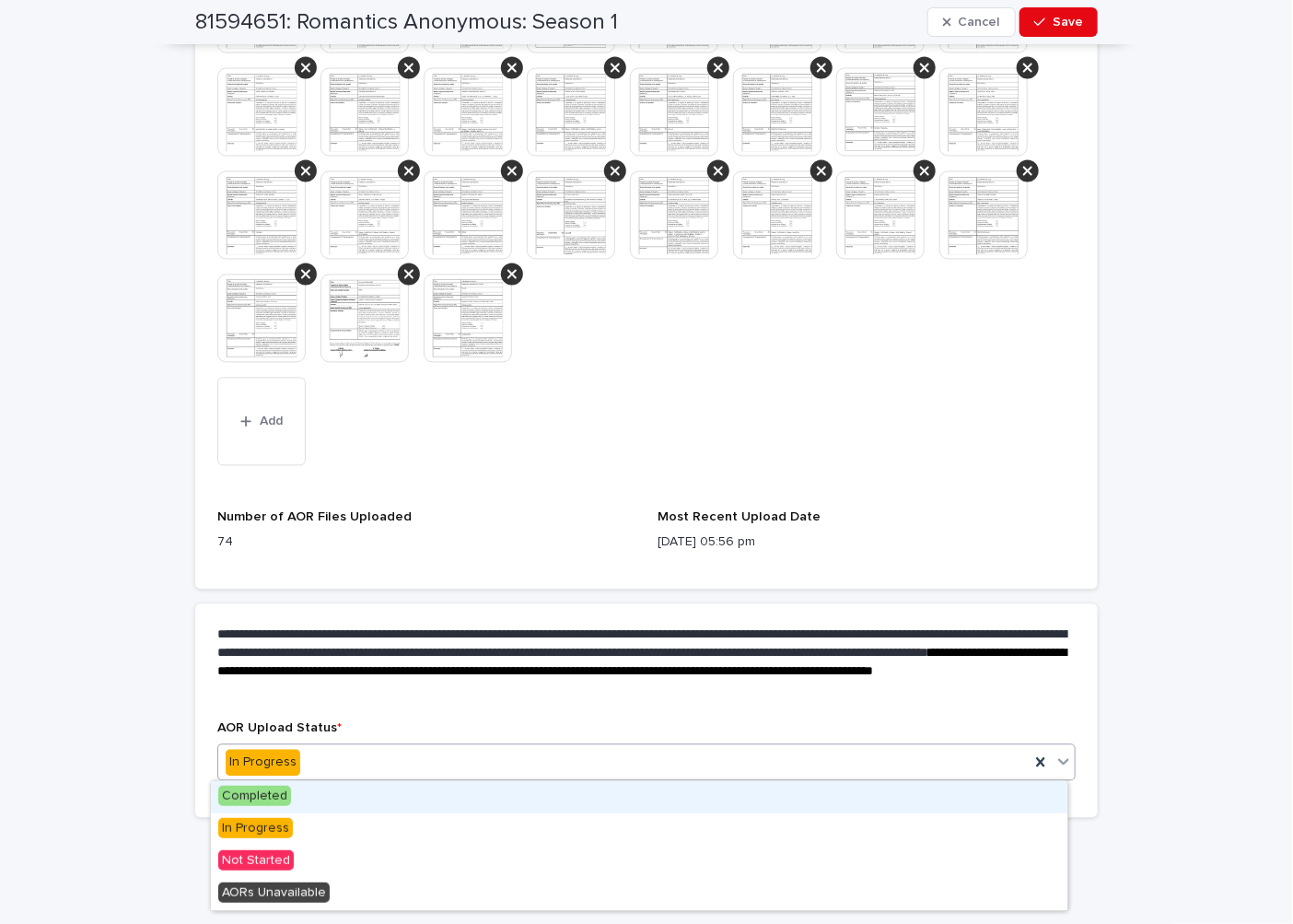
click at [510, 750] on div "In Progress" at bounding box center [624, 763] width 811 height 30
click at [453, 805] on div "Completed" at bounding box center [639, 796] width 856 height 32
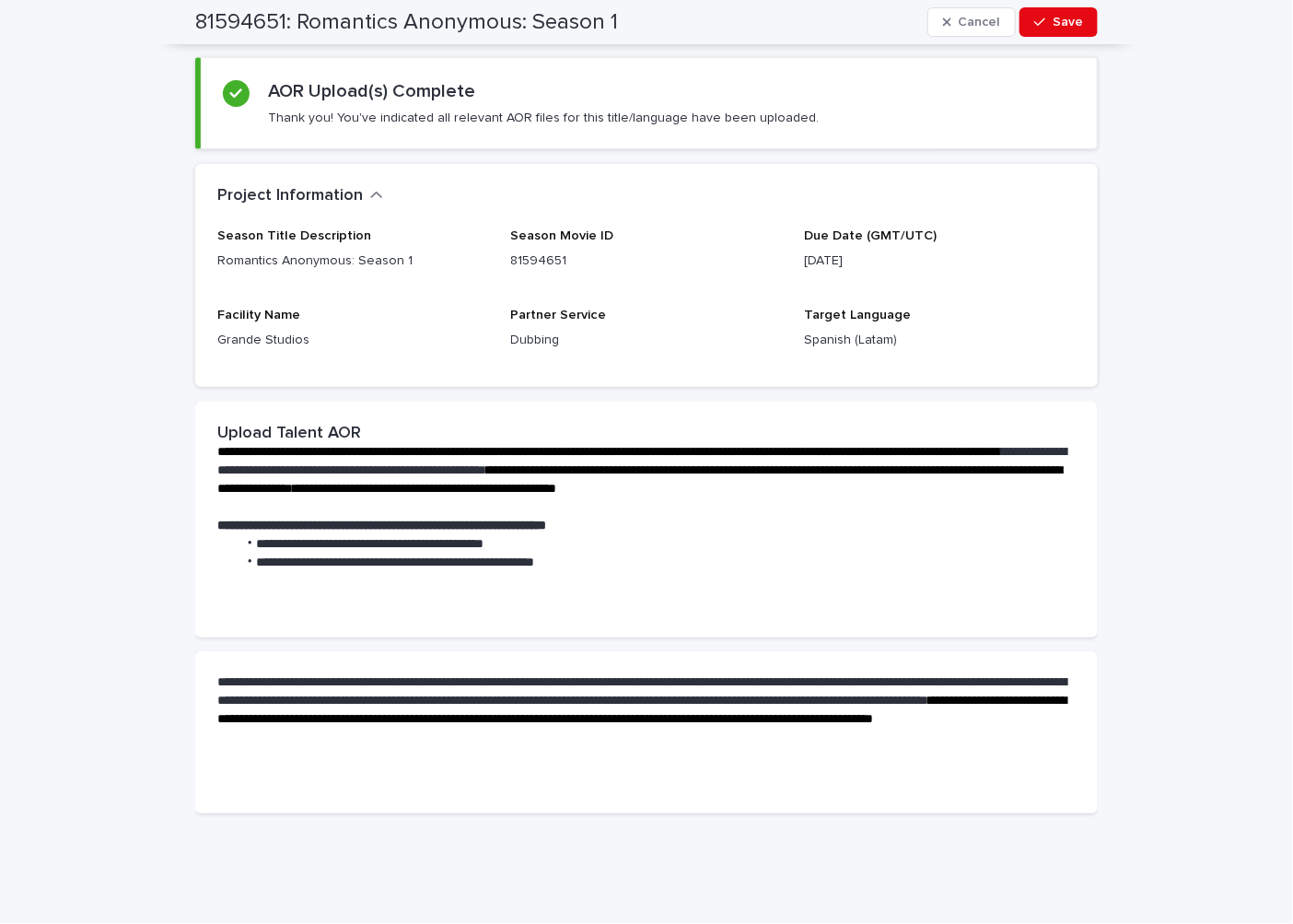
scroll to position [0, 0]
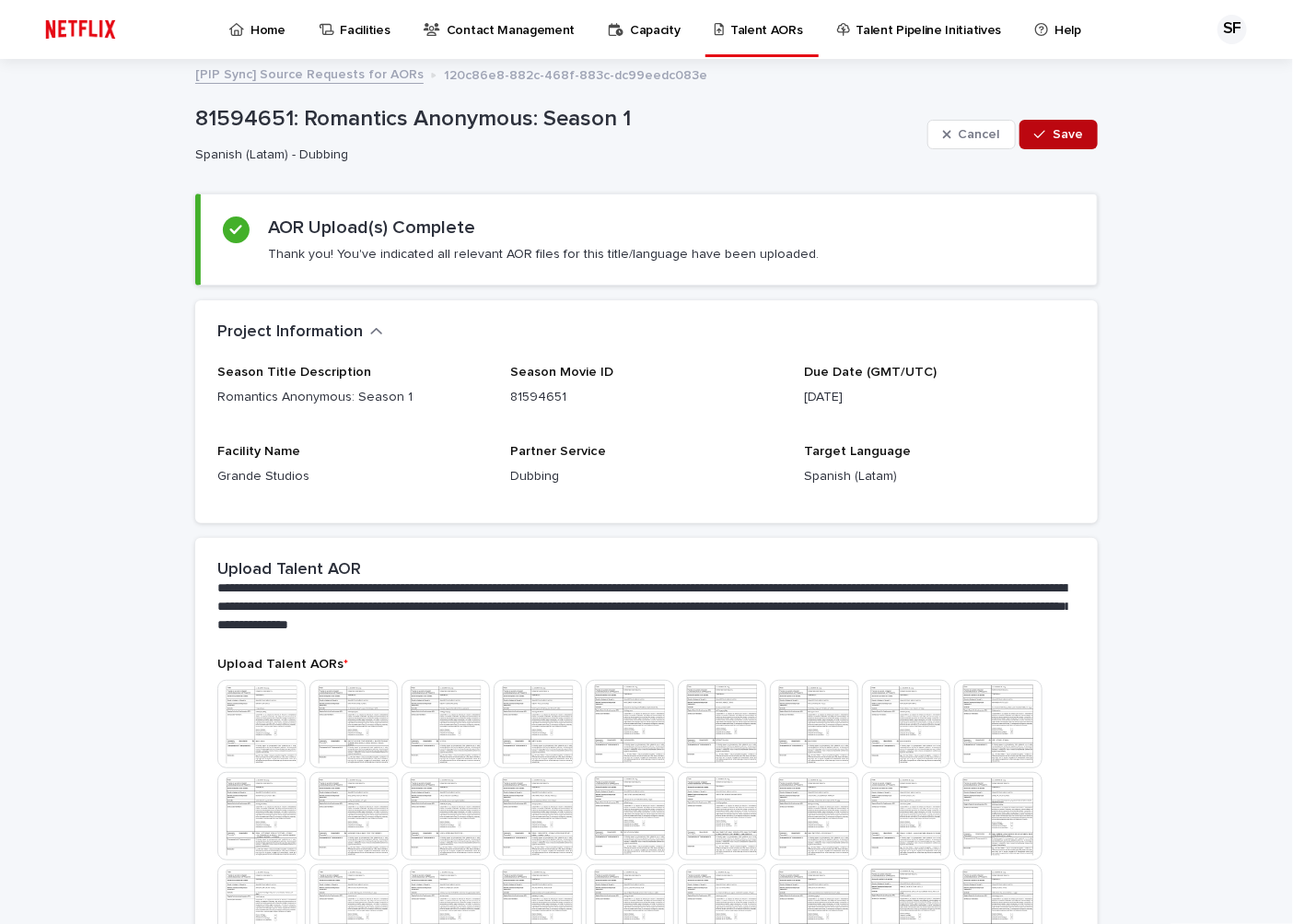
click at [1046, 145] on button "Save" at bounding box center [1060, 134] width 78 height 29
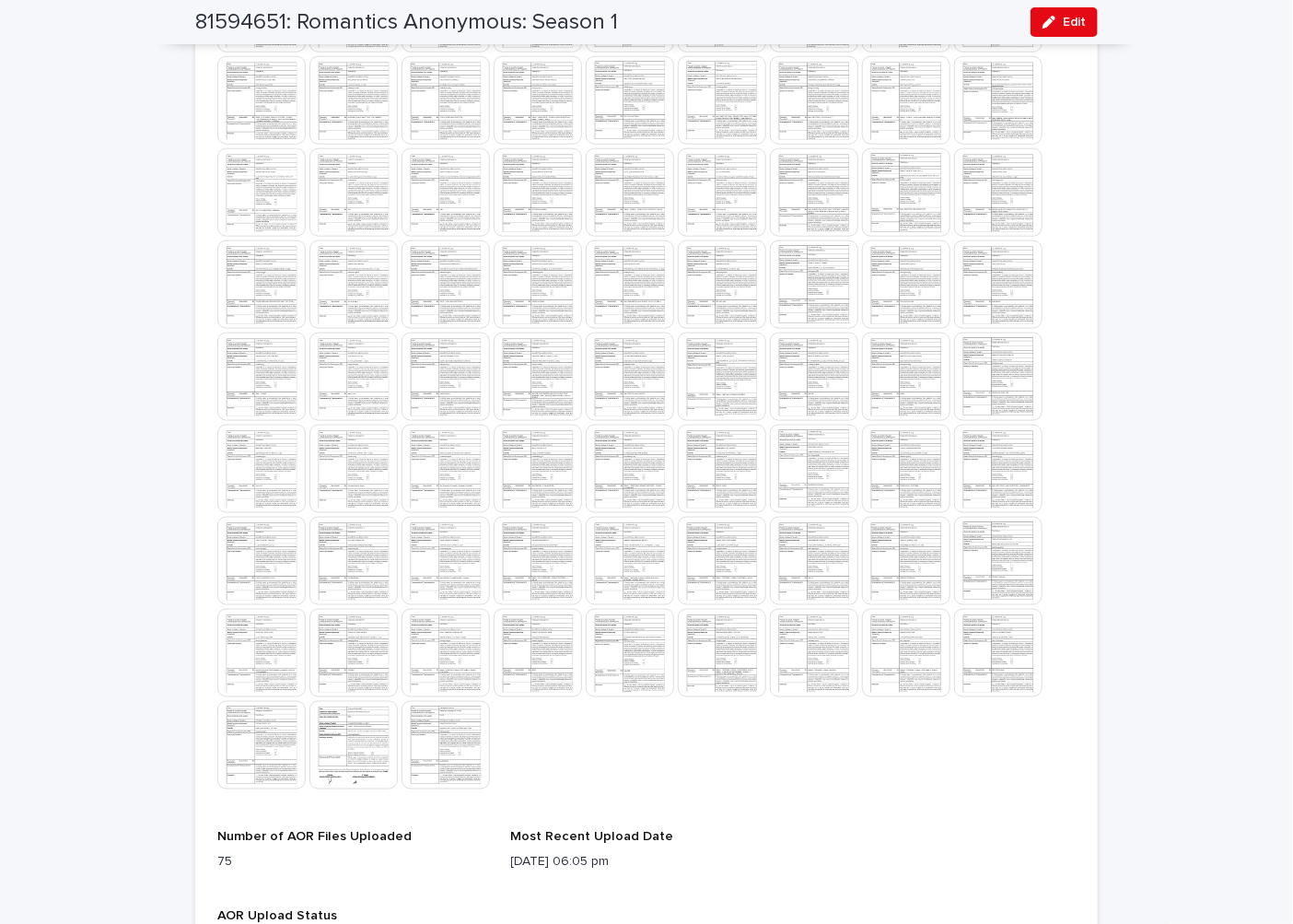
scroll to position [818, 0]
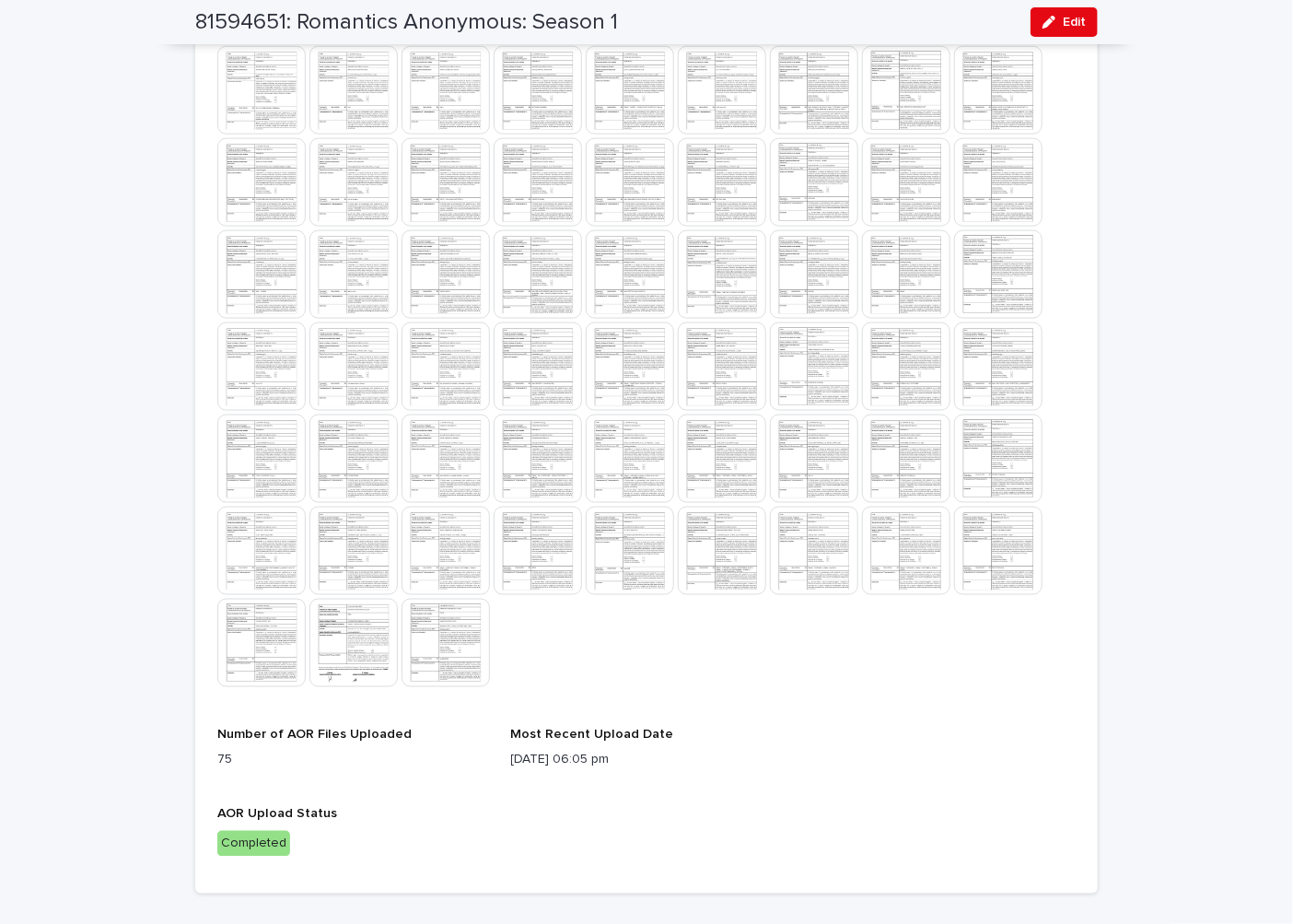
click at [628, 14] on div "81594651: Romantics Anonymous: Season 1 Edit" at bounding box center [646, 22] width 903 height 44
click at [629, 21] on div "81594651: Romantics Anonymous: Season 1 Edit" at bounding box center [646, 22] width 903 height 44
copy div "81594651: Romantics Anonymous: Season 1 Edit"
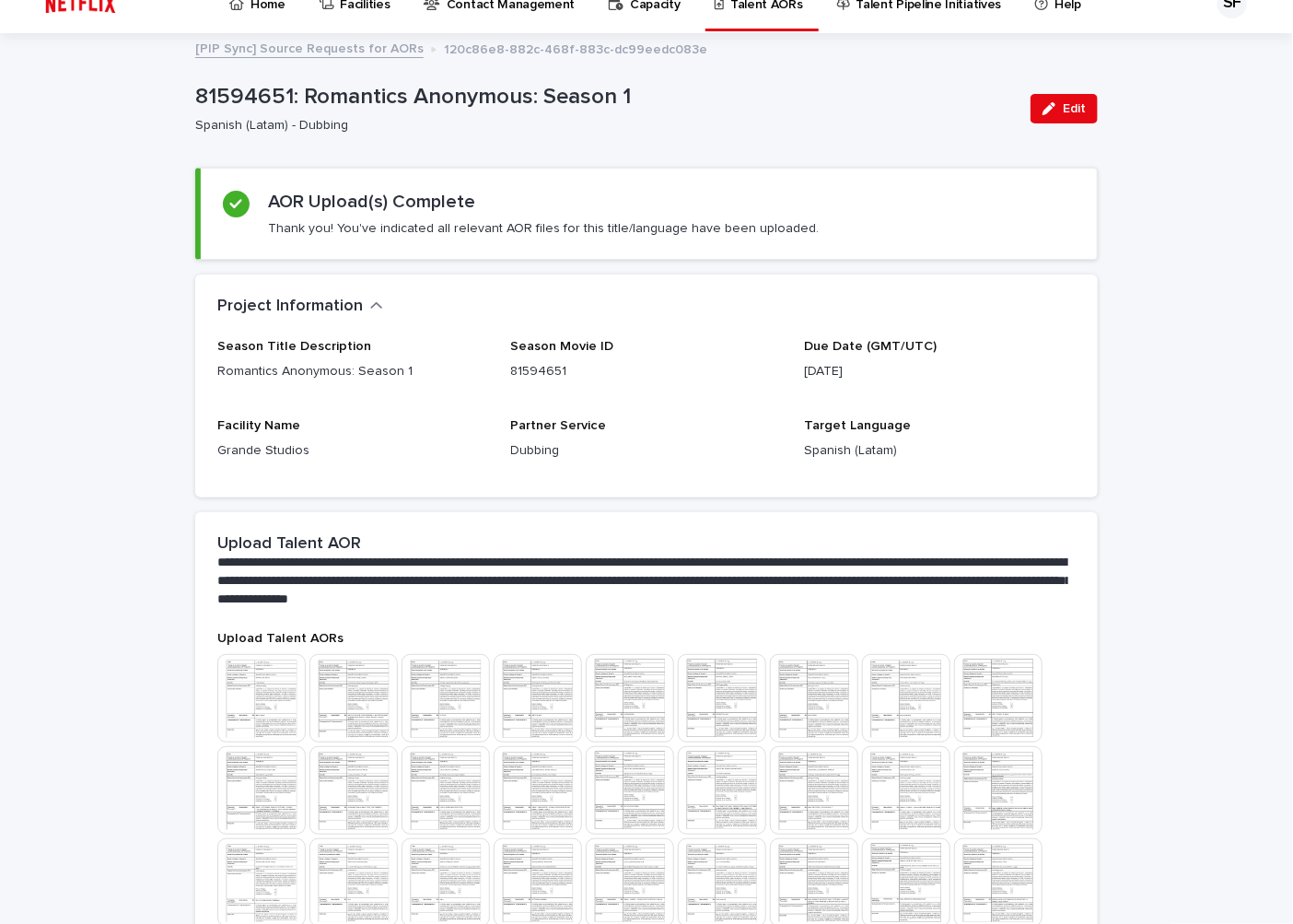
scroll to position [0, 0]
